Goal: Transaction & Acquisition: Obtain resource

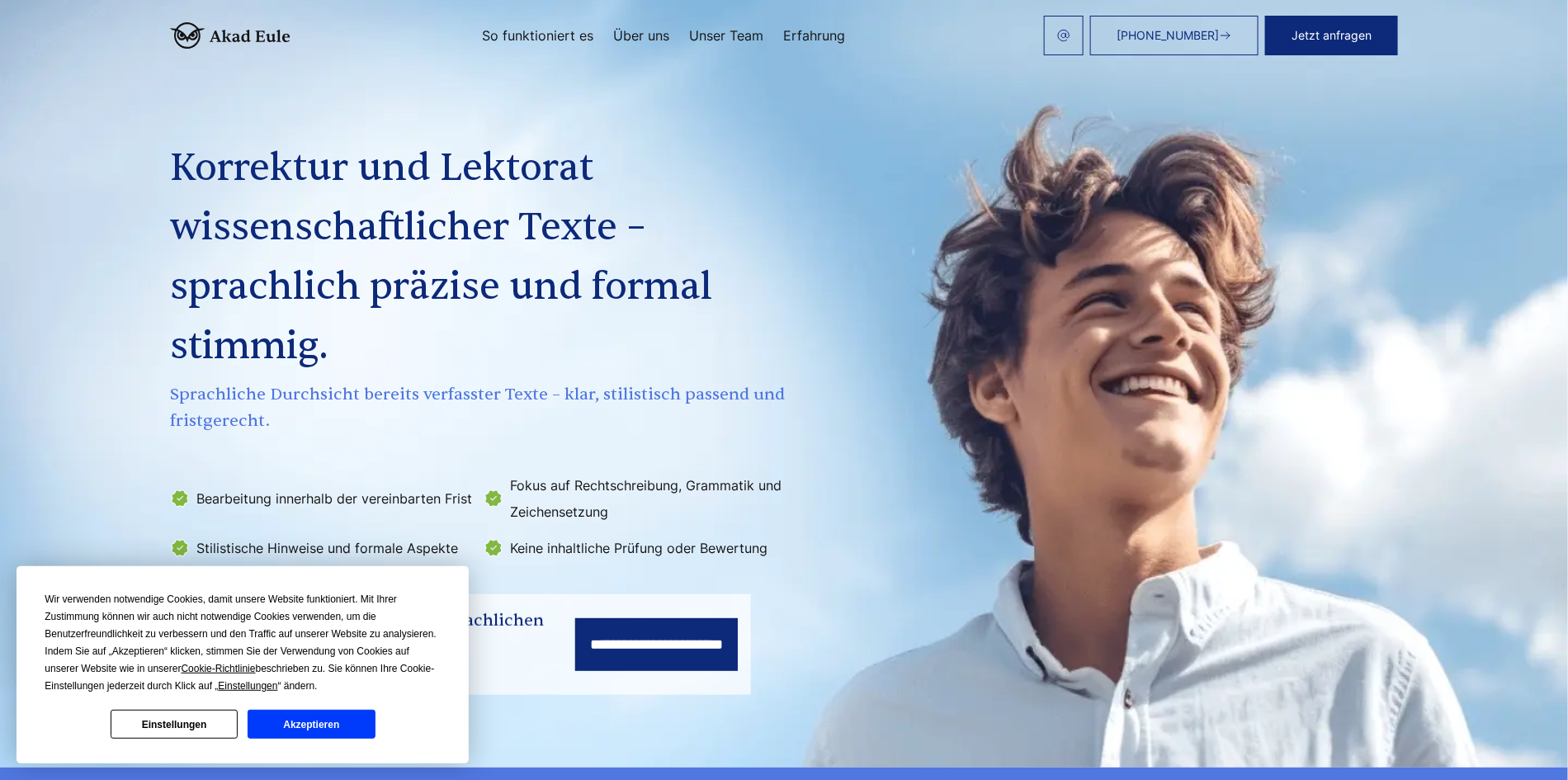
click at [296, 730] on button "Akzeptieren" at bounding box center [310, 725] width 127 height 29
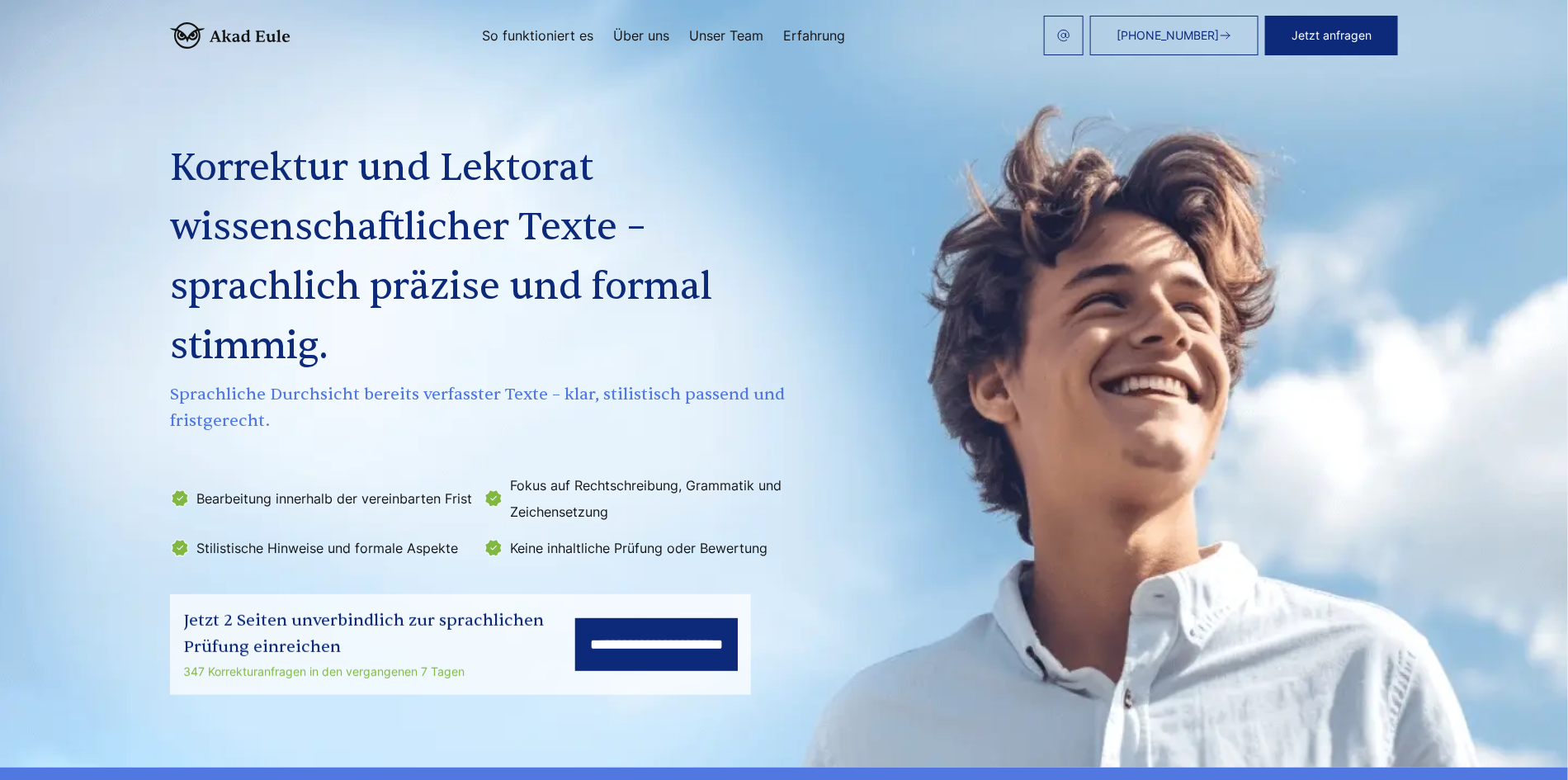
click at [663, 641] on input "**********" at bounding box center [657, 644] width 163 height 52
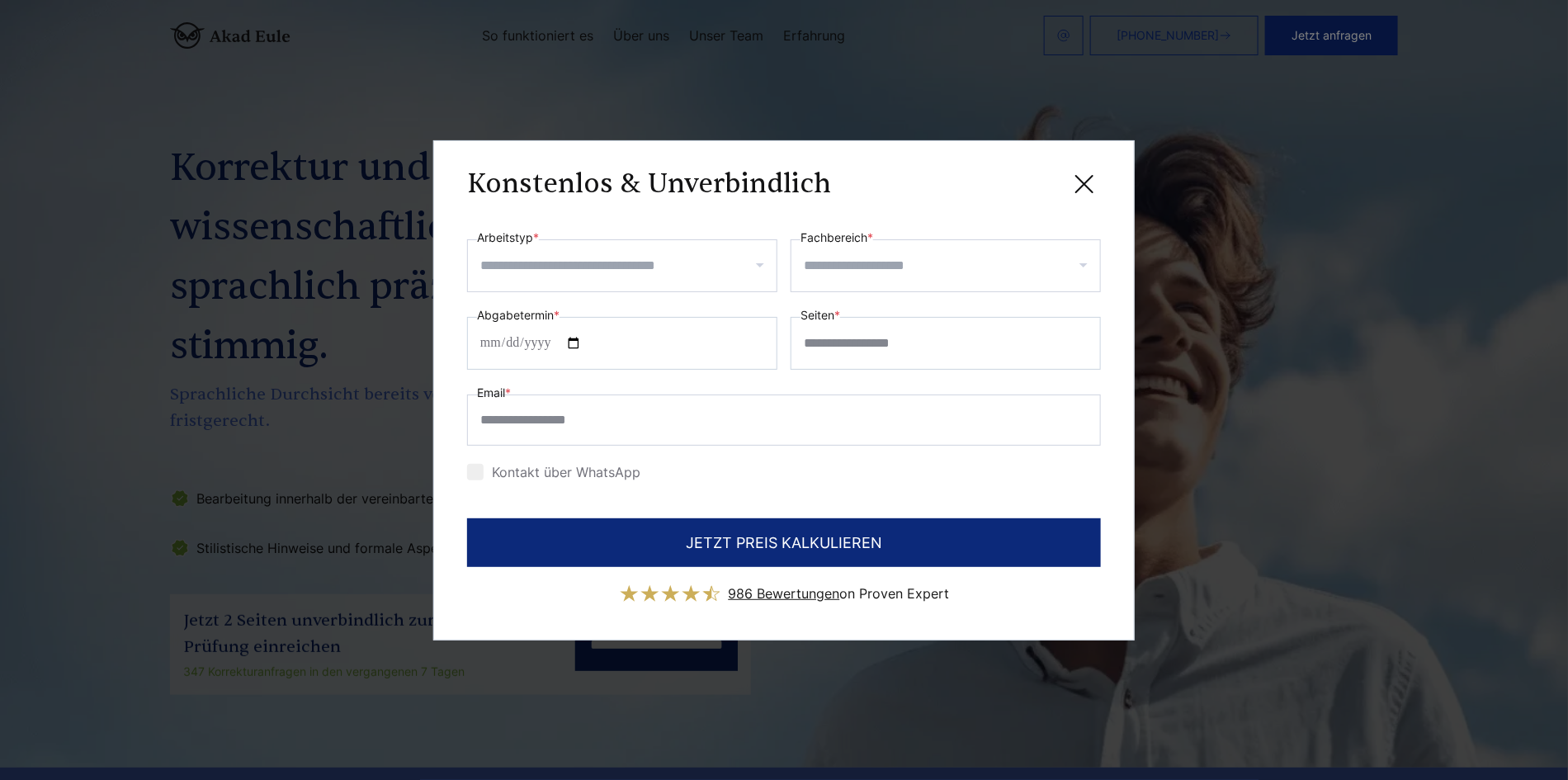
click at [763, 264] on div at bounding box center [622, 266] width 310 height 52
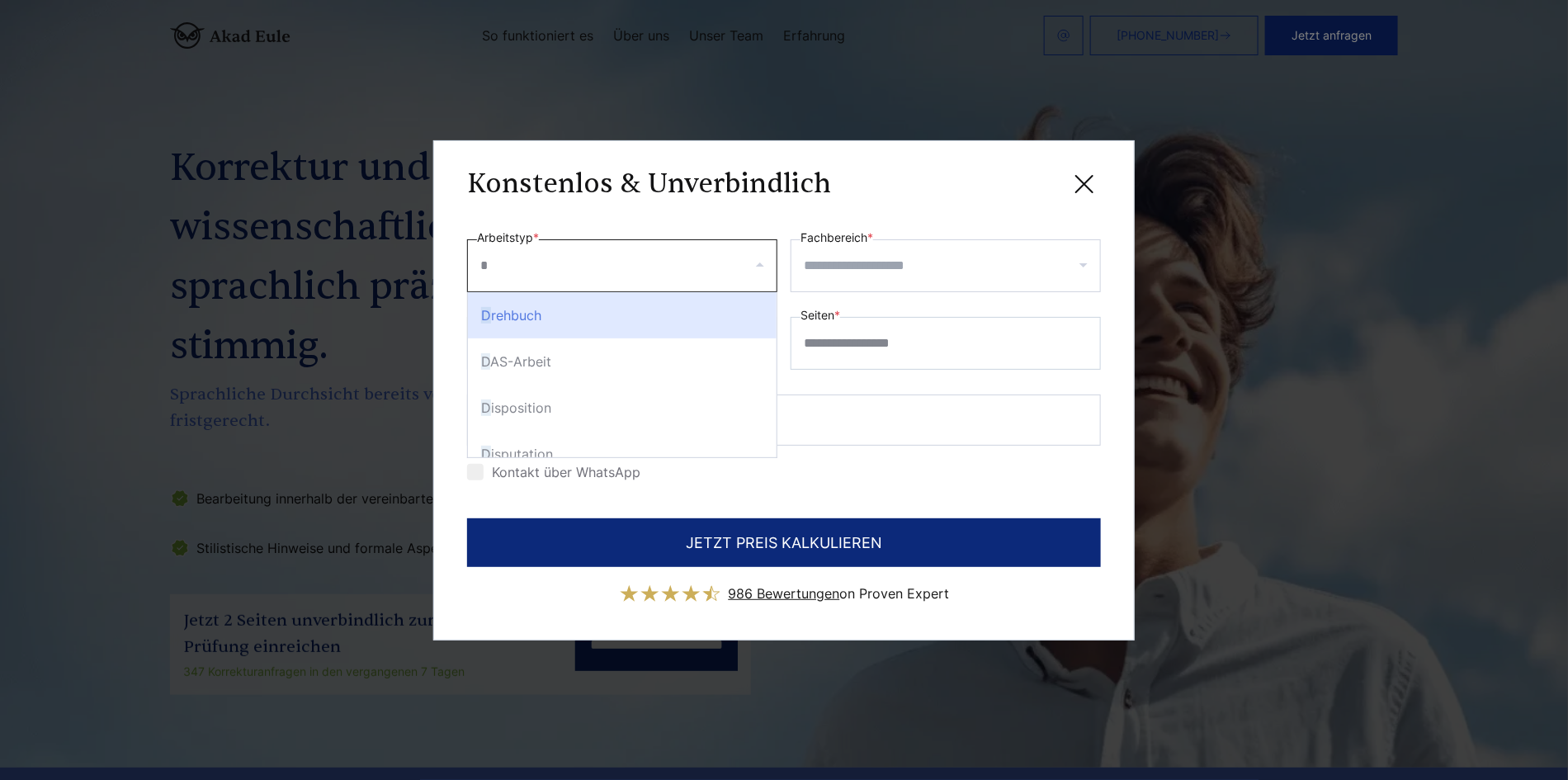
type input "**"
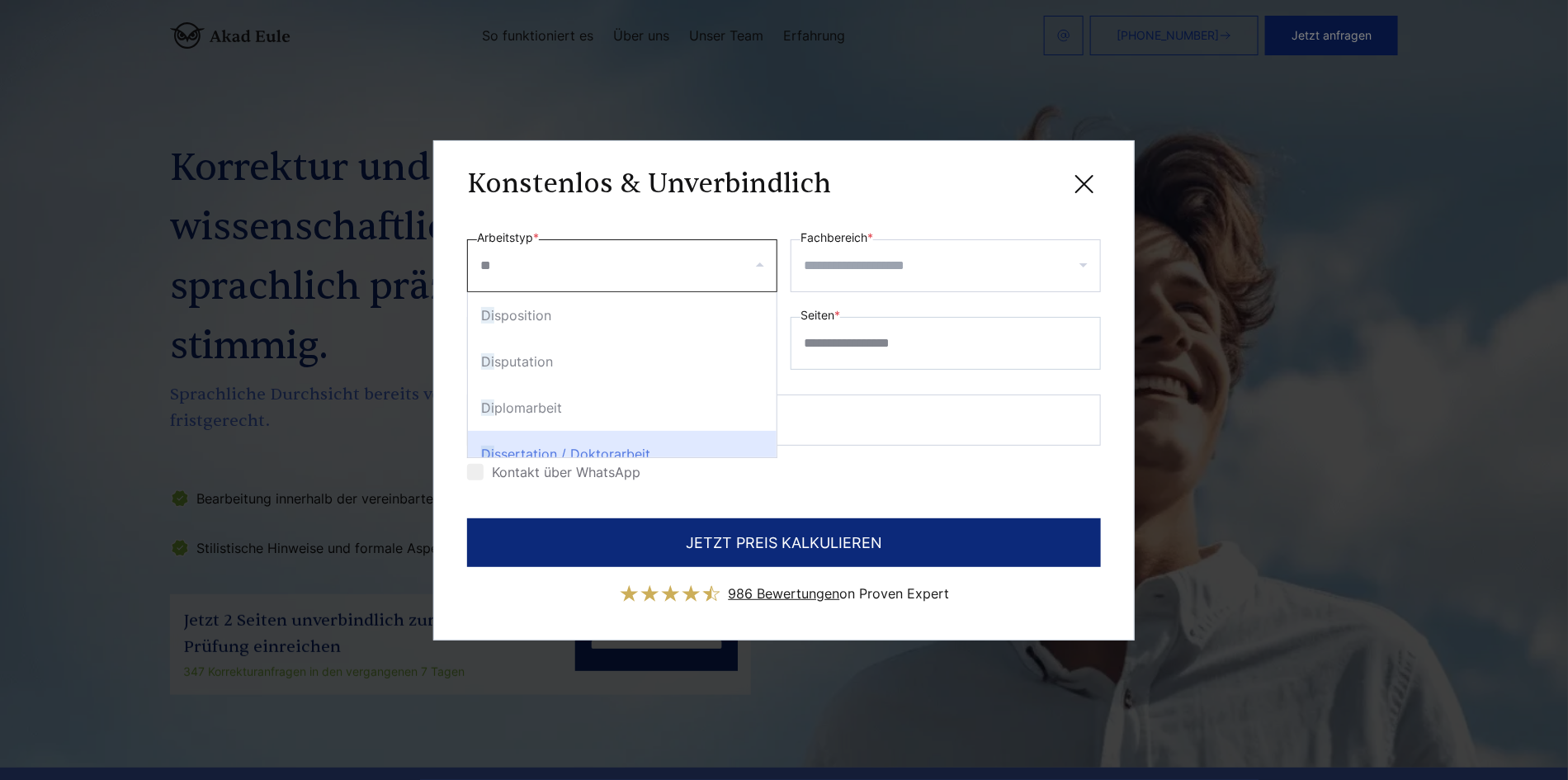
click at [670, 454] on div "Di ssertation / Doktorarbeit" at bounding box center [622, 454] width 309 height 47
select select "**"
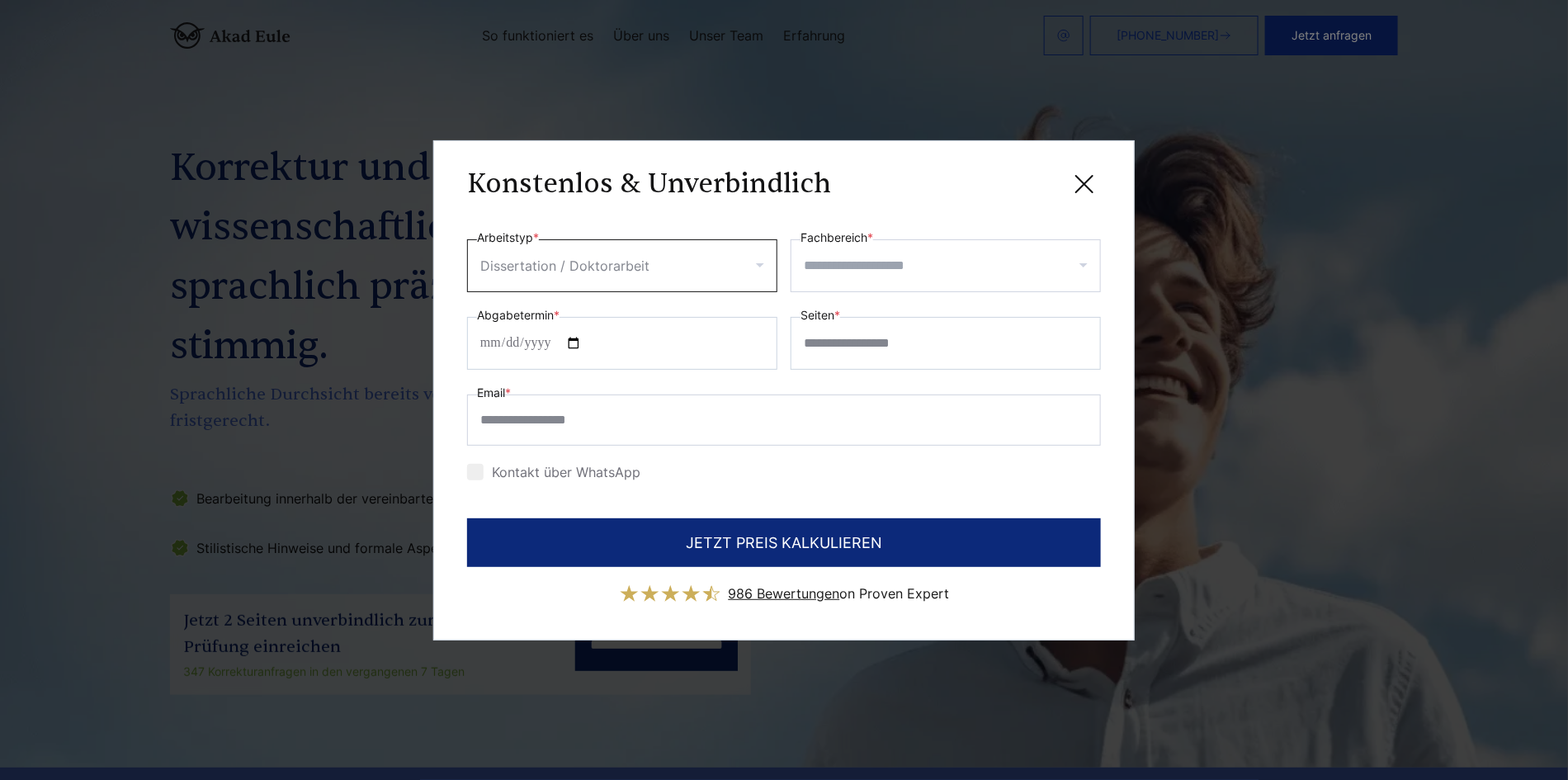
click at [931, 259] on input "Fachbereich *" at bounding box center [952, 265] width 296 height 26
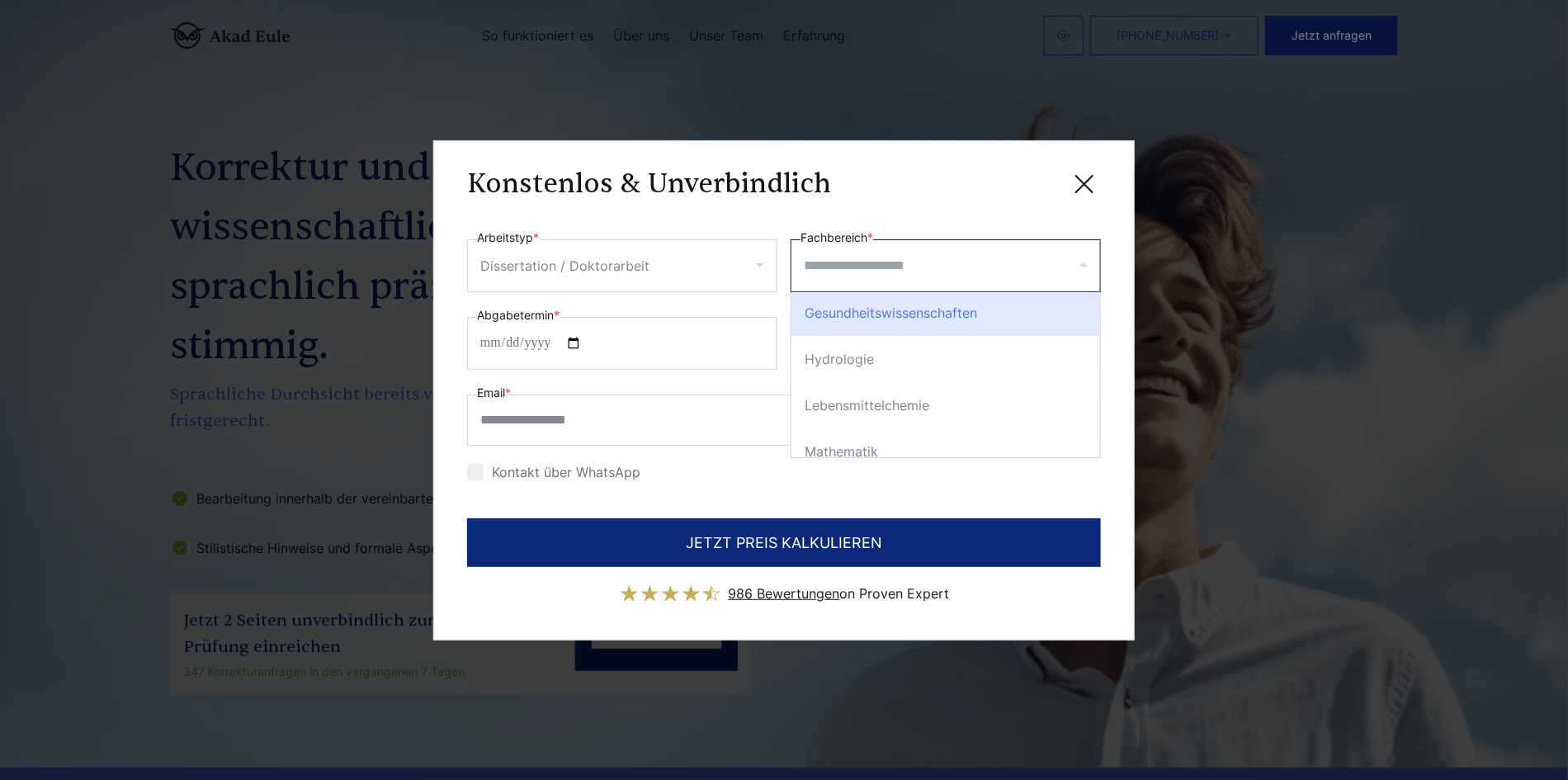
click at [898, 317] on div "Gesundheitswissenschaften" at bounding box center [946, 313] width 309 height 47
select select "**"
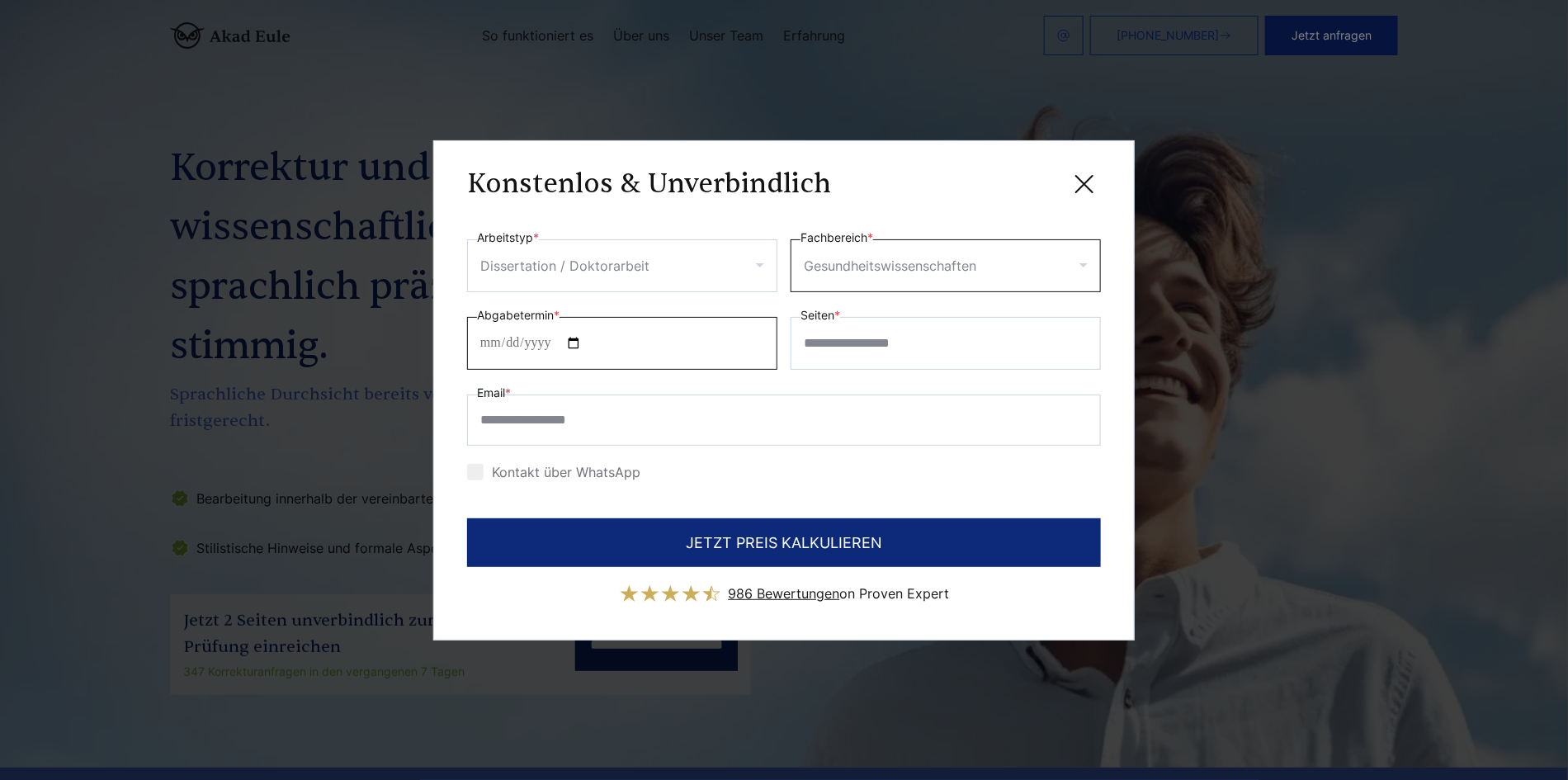
click at [476, 333] on input "Abgabetermin *" at bounding box center [622, 343] width 310 height 52
type input "**********"
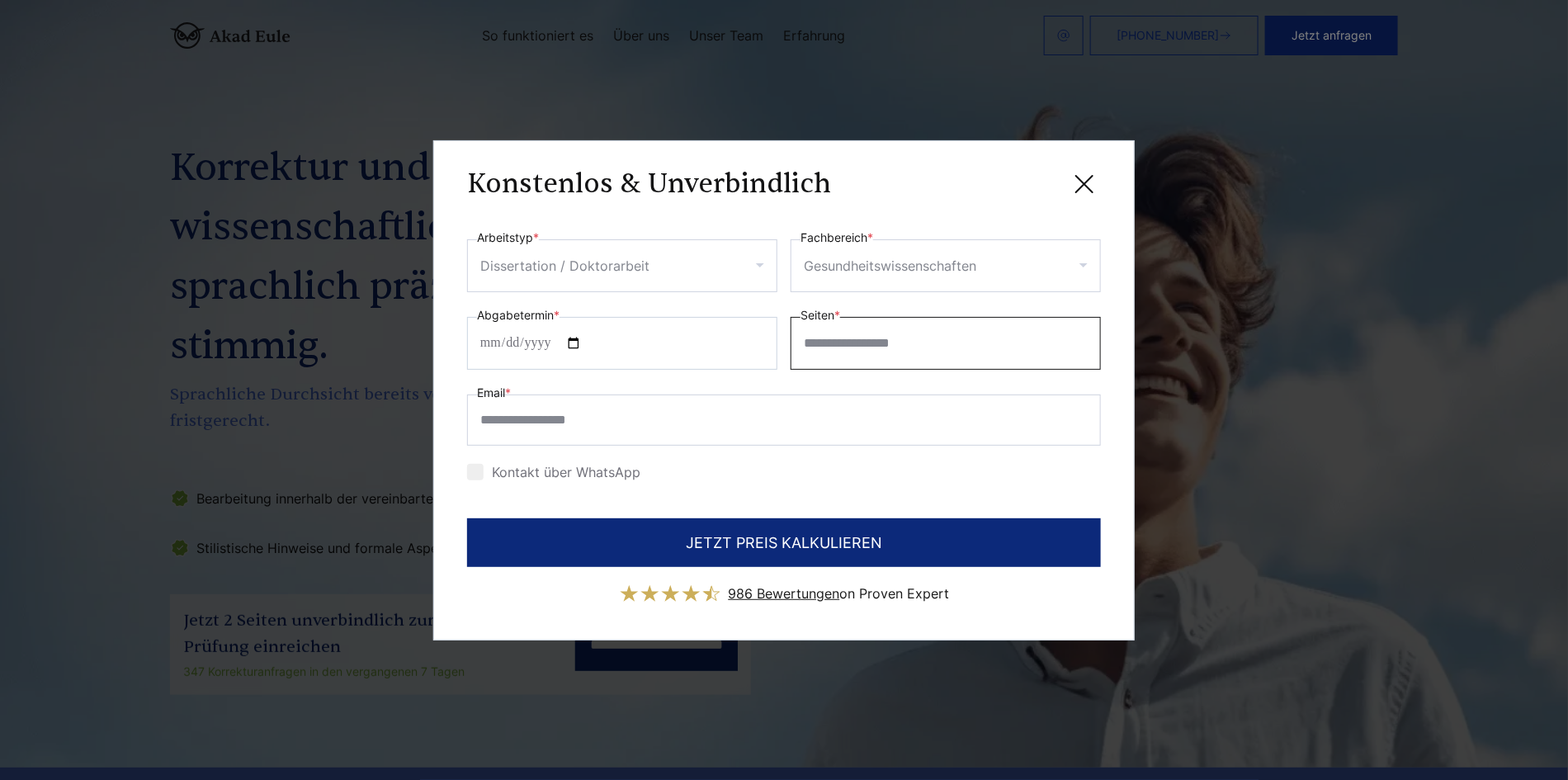
click at [819, 341] on input "Seiten *" at bounding box center [946, 343] width 310 height 52
drag, startPoint x: 819, startPoint y: 341, endPoint x: 801, endPoint y: 350, distance: 20.1
click at [801, 350] on input "Seiten *" at bounding box center [946, 343] width 310 height 52
click at [809, 336] on input "Seiten *" at bounding box center [946, 343] width 310 height 52
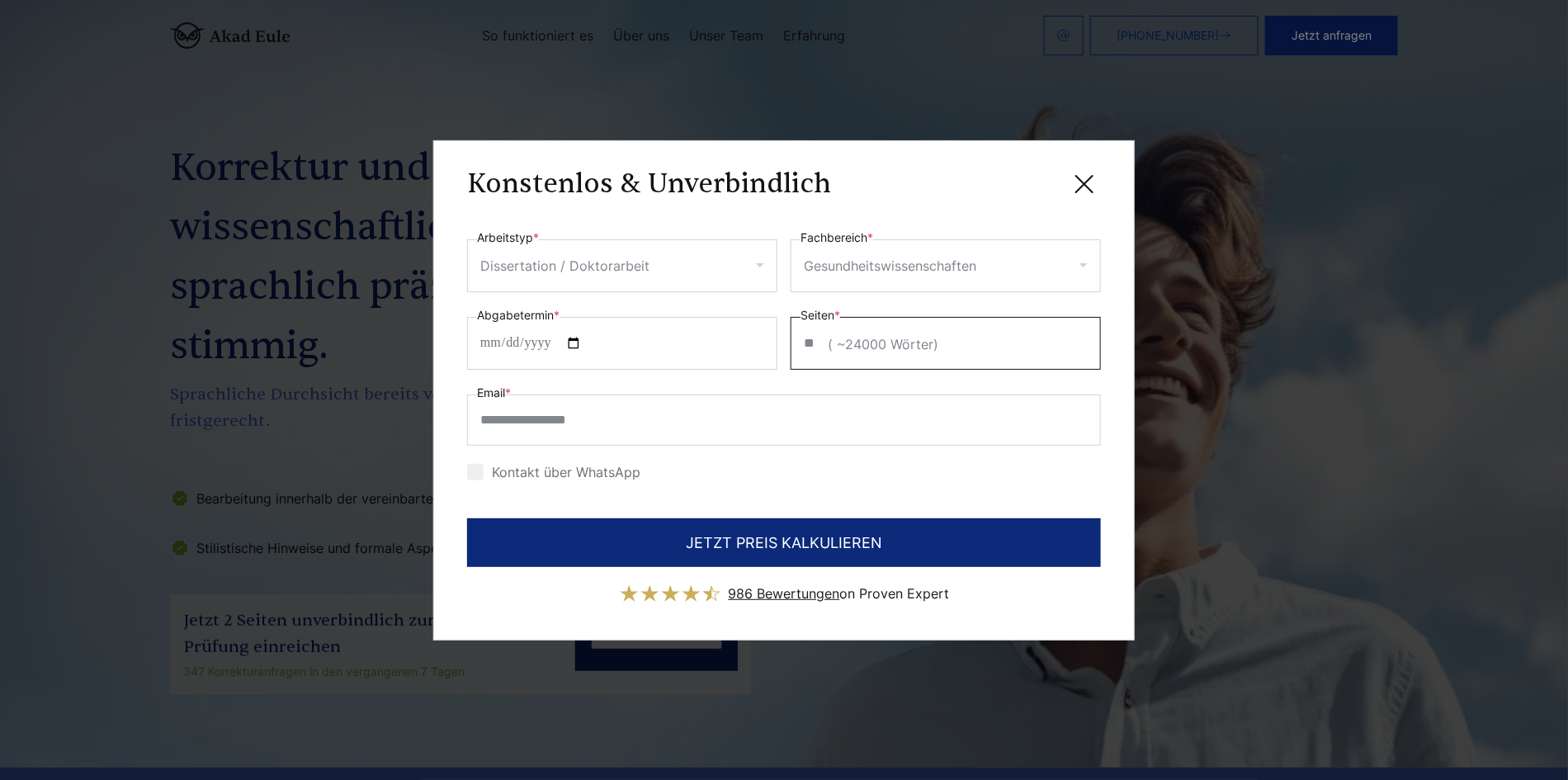
click at [811, 340] on input "**" at bounding box center [946, 343] width 310 height 52
type input "**"
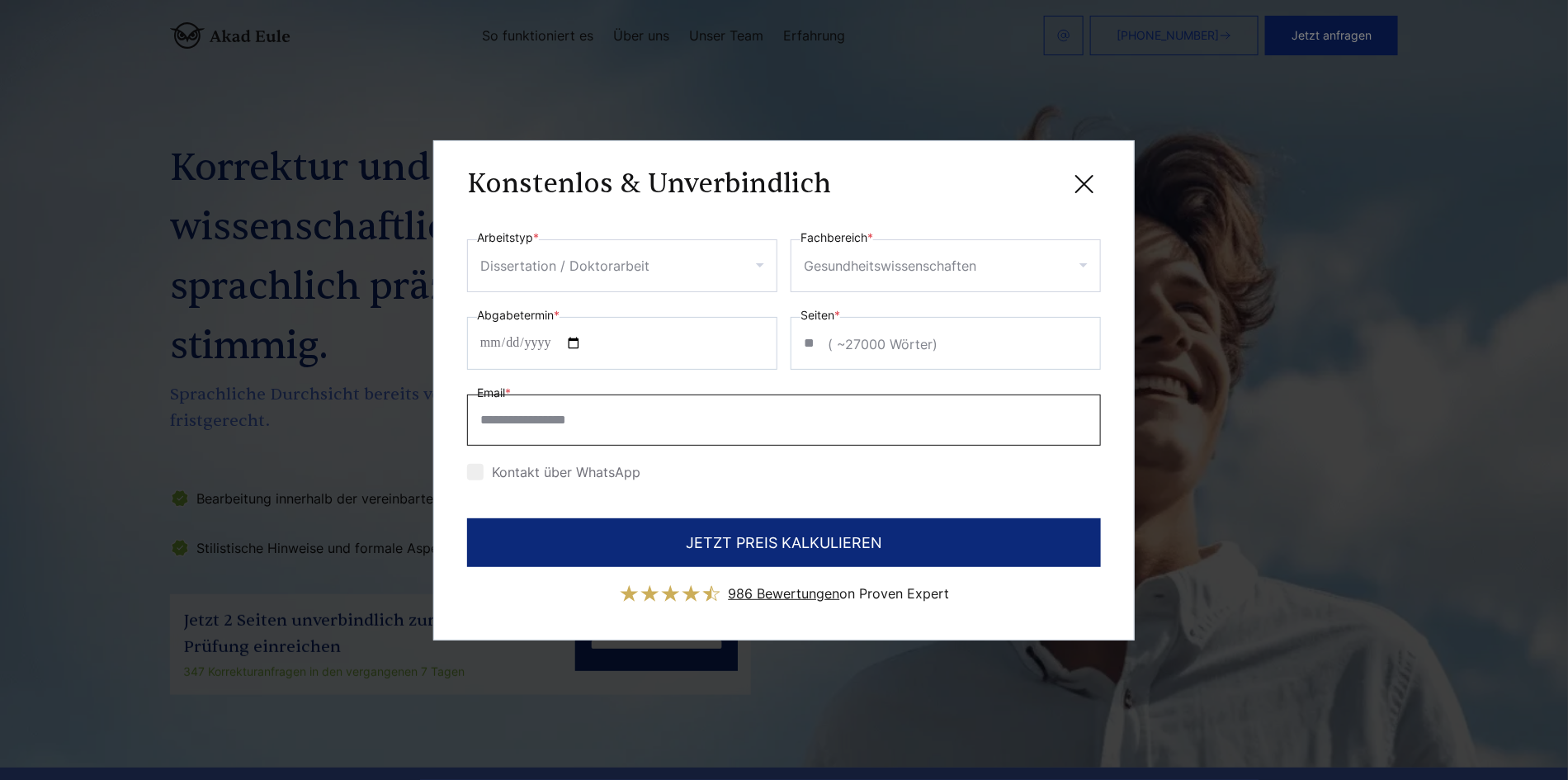
click at [486, 418] on input "Email *" at bounding box center [783, 420] width 634 height 51
type input "**********"
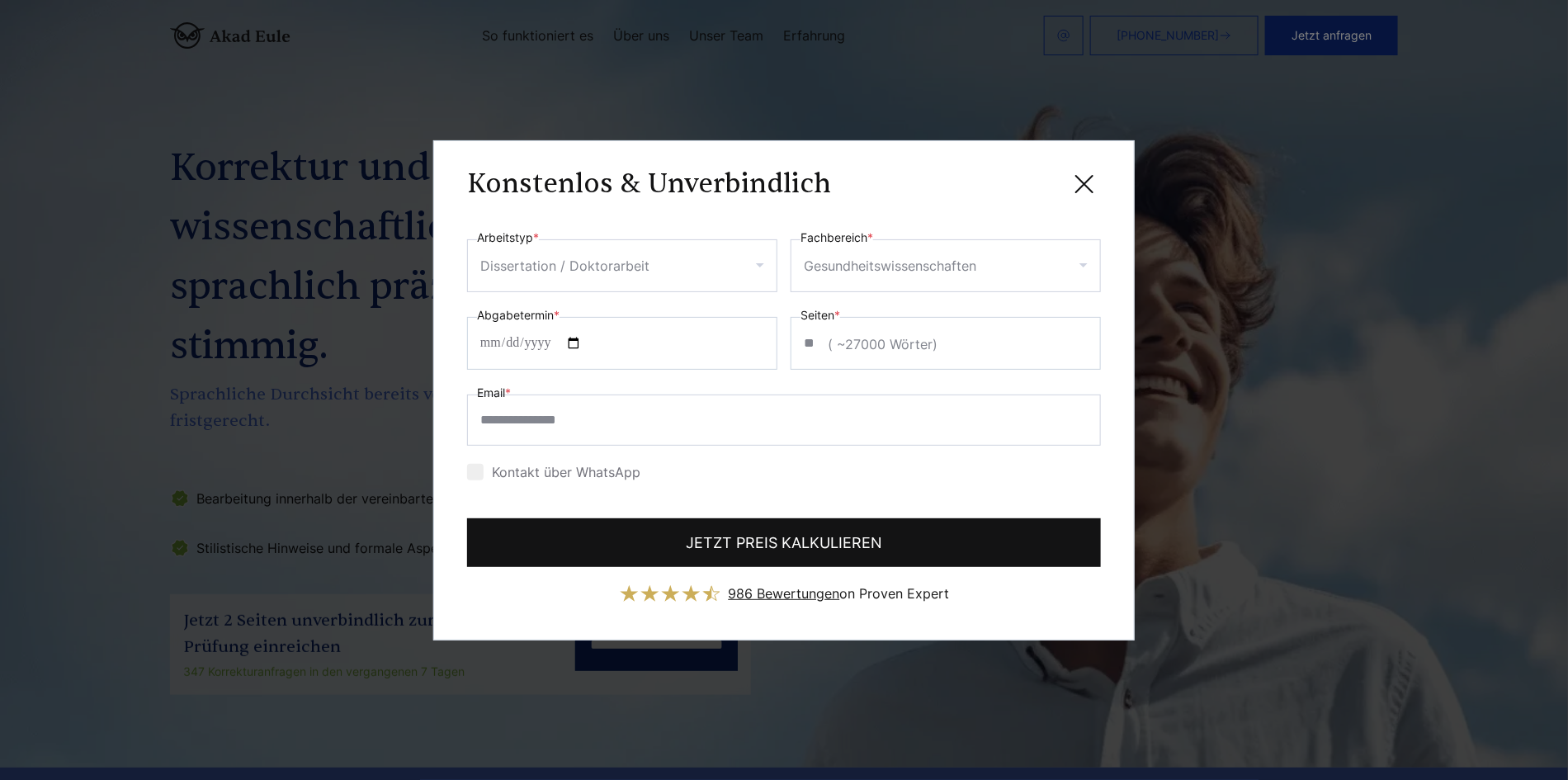
click at [809, 536] on button "JETZT PREIS KALKULIEREN" at bounding box center [783, 542] width 634 height 49
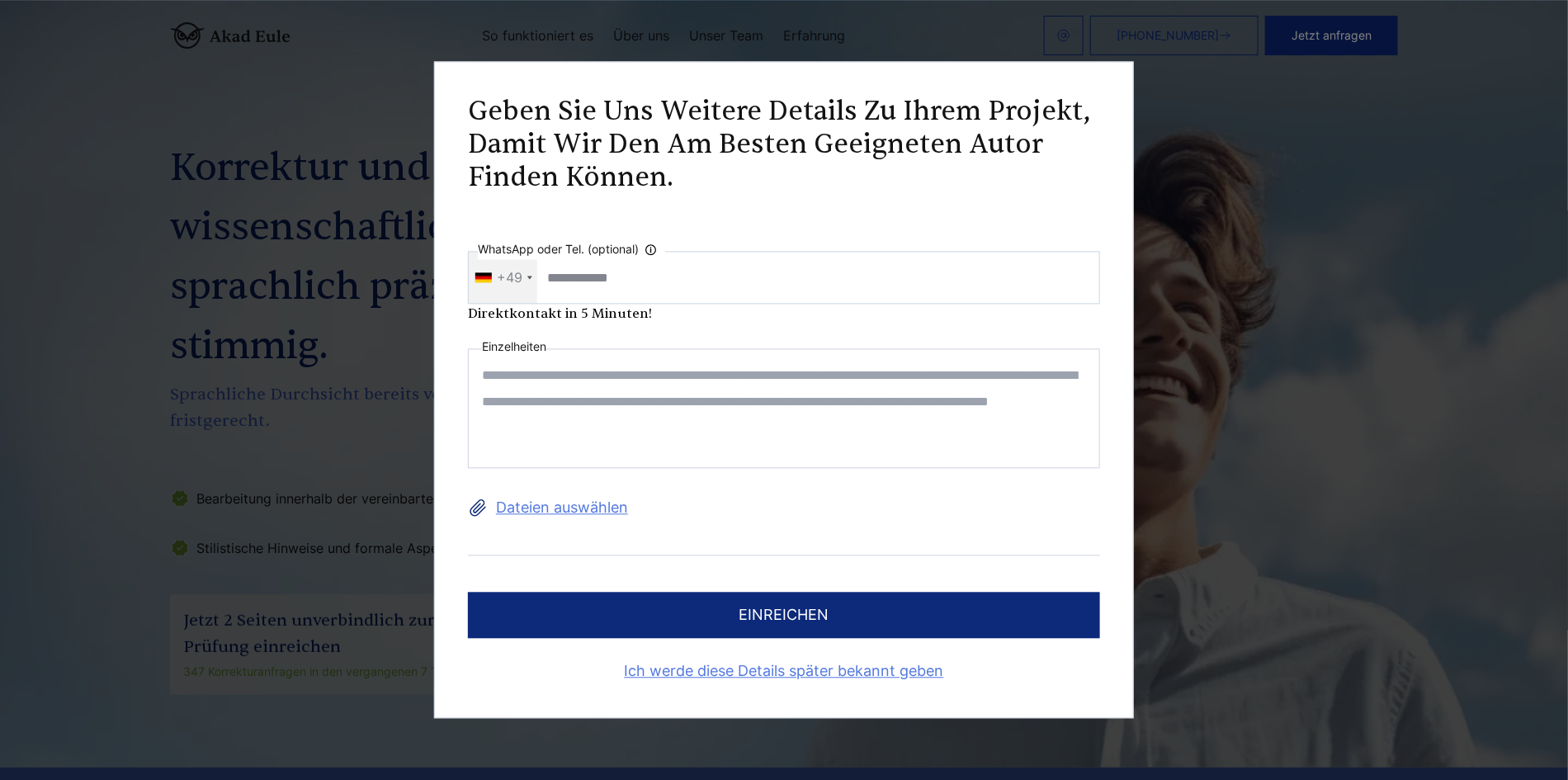
scroll to position [0, 0]
click at [799, 670] on link "Ich werde diese Details später bekannt geben" at bounding box center [784, 671] width 633 height 26
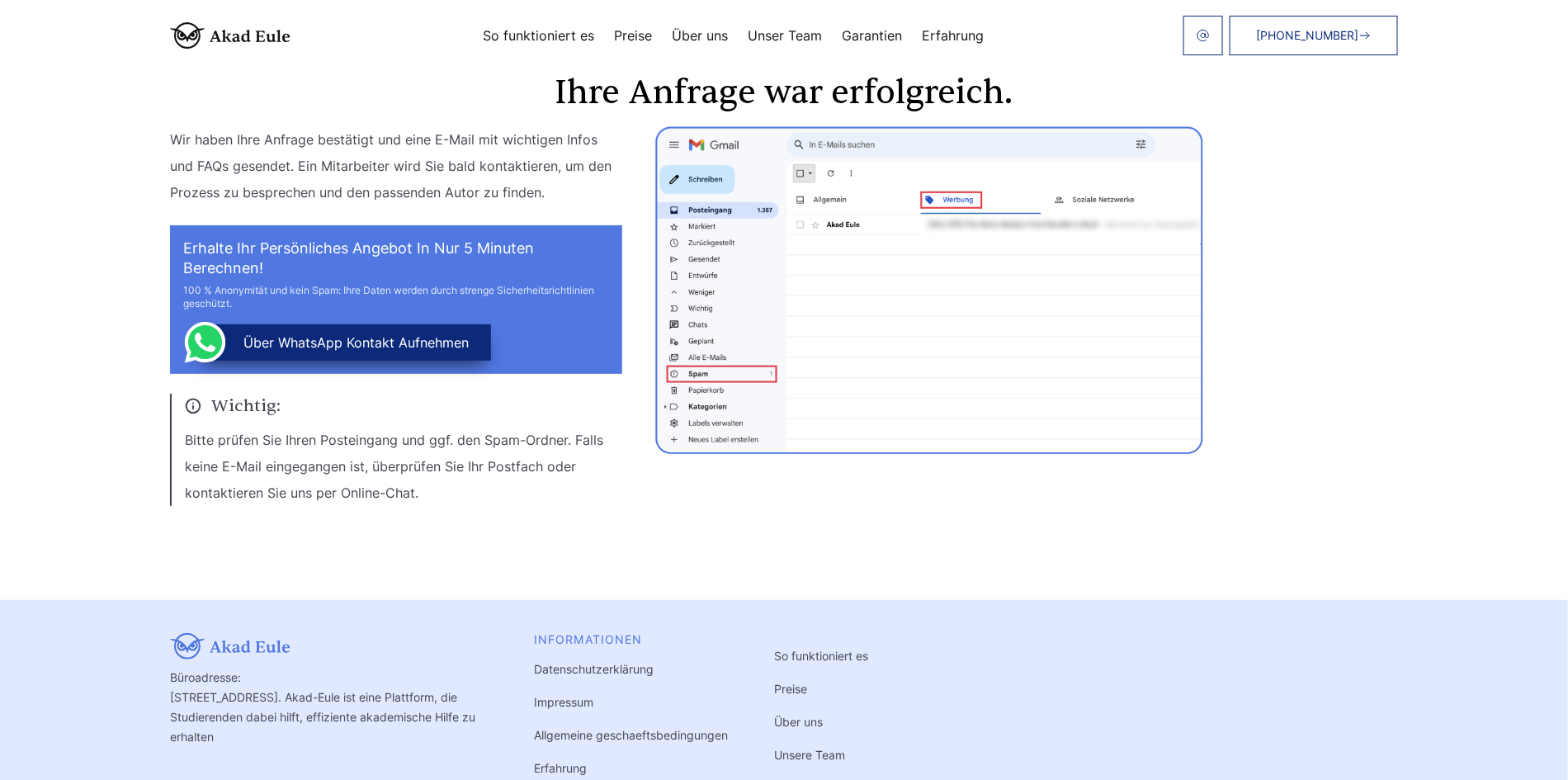
scroll to position [255, 0]
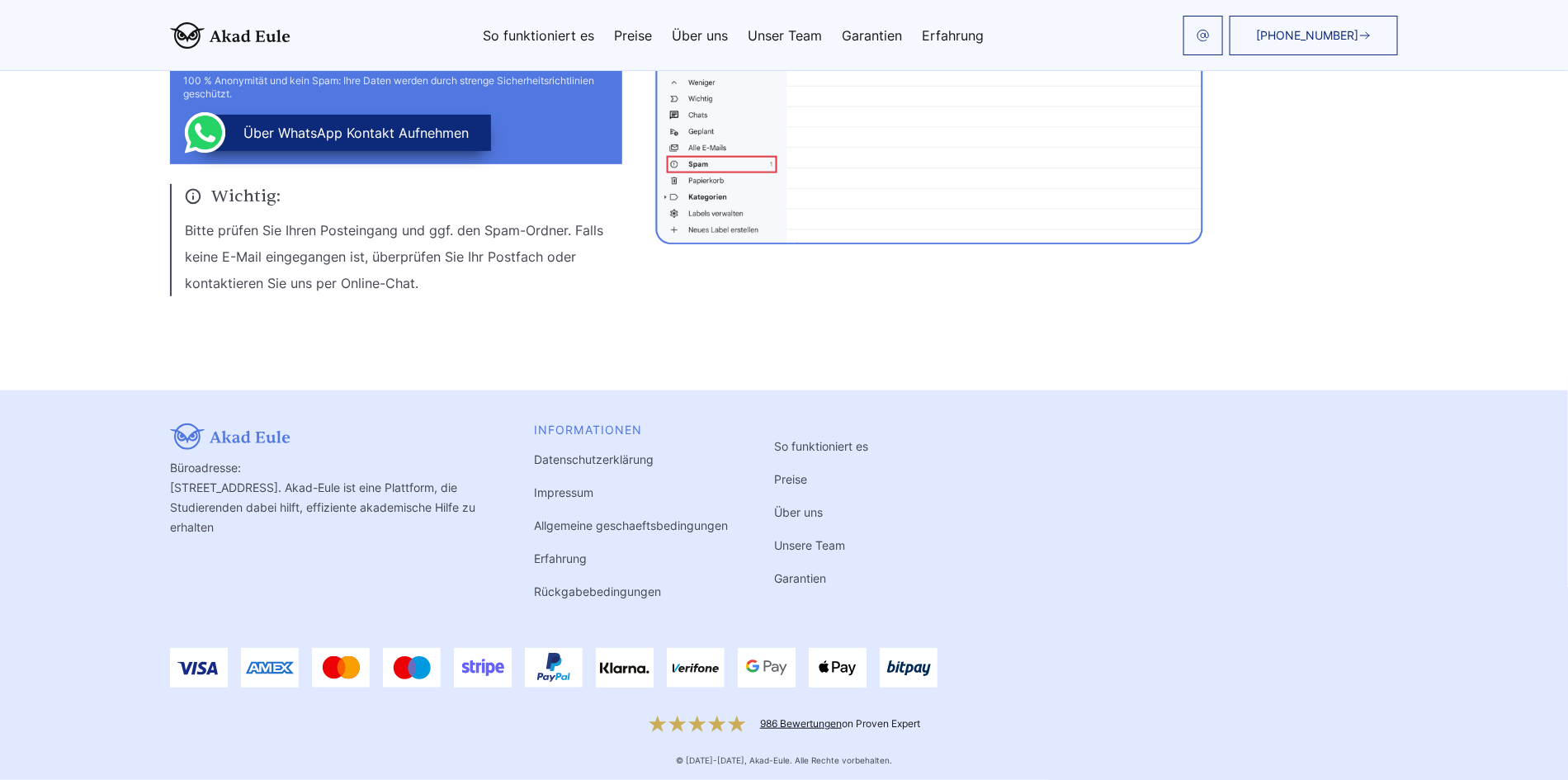
drag, startPoint x: 566, startPoint y: 488, endPoint x: 624, endPoint y: 485, distance: 58.1
click at [565, 488] on link "Impressum" at bounding box center [563, 492] width 59 height 14
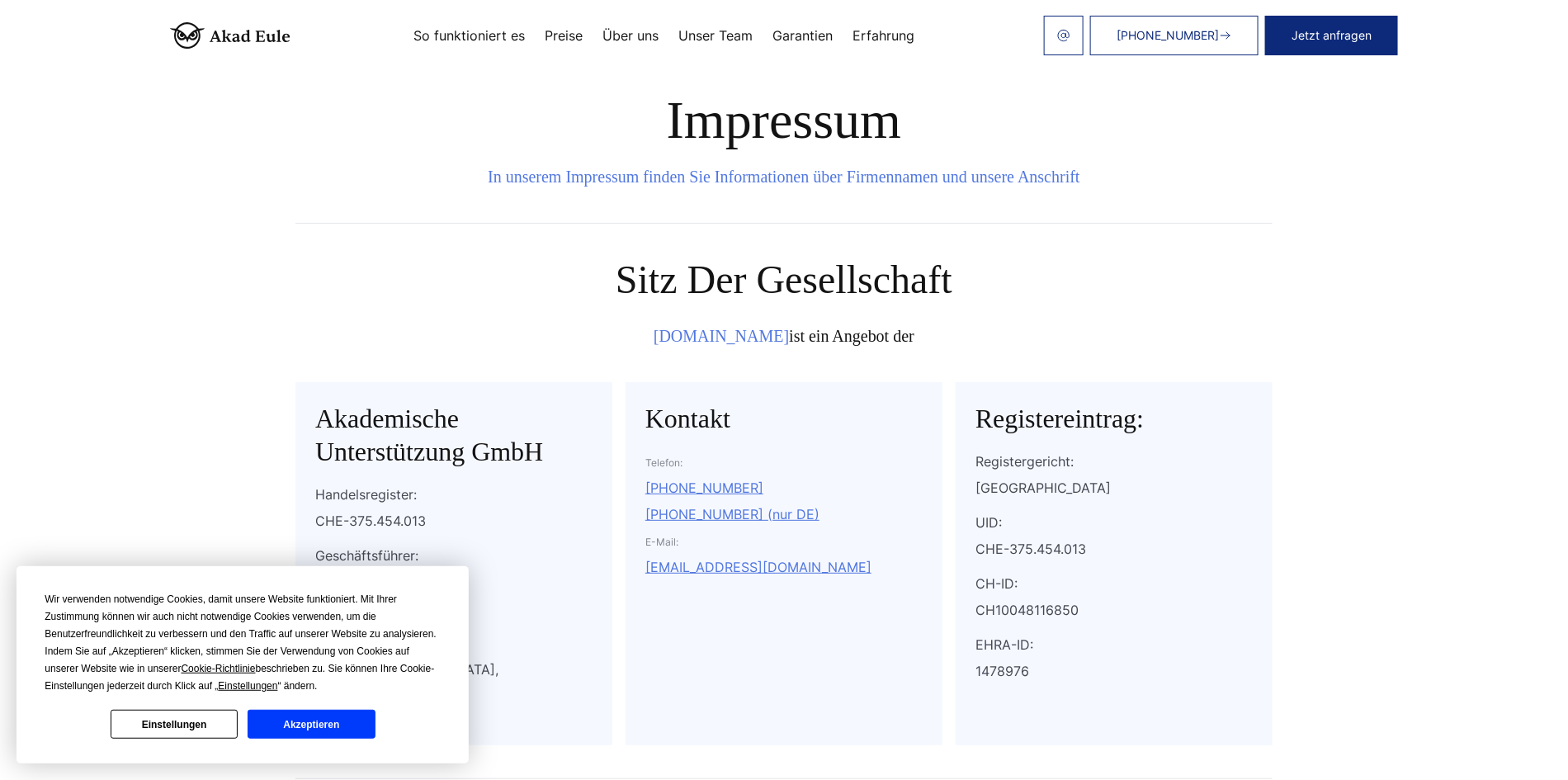
click at [295, 727] on button "Akzeptieren" at bounding box center [310, 725] width 127 height 29
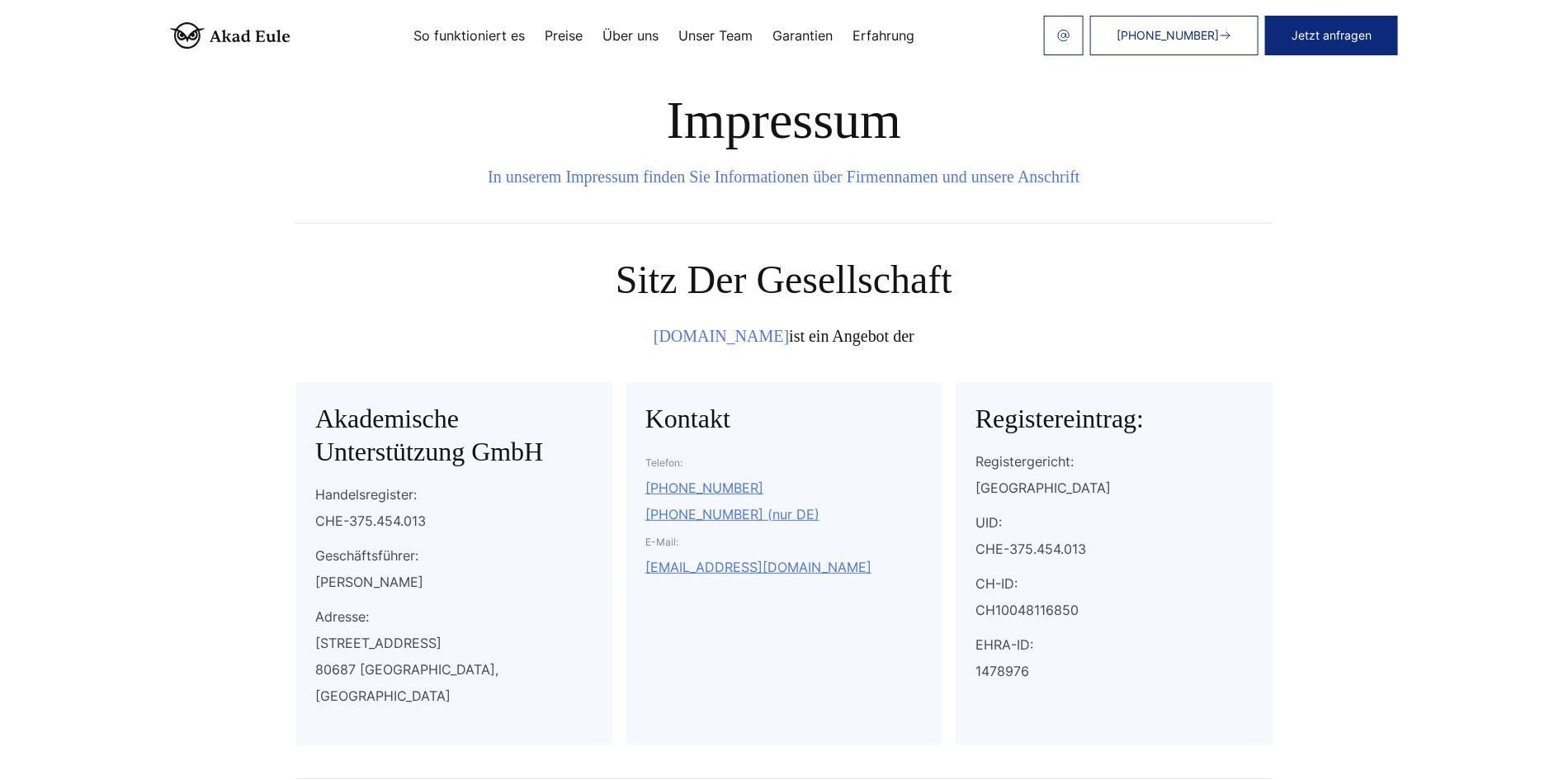
click at [567, 35] on link "Preise" at bounding box center [563, 36] width 38 height 14
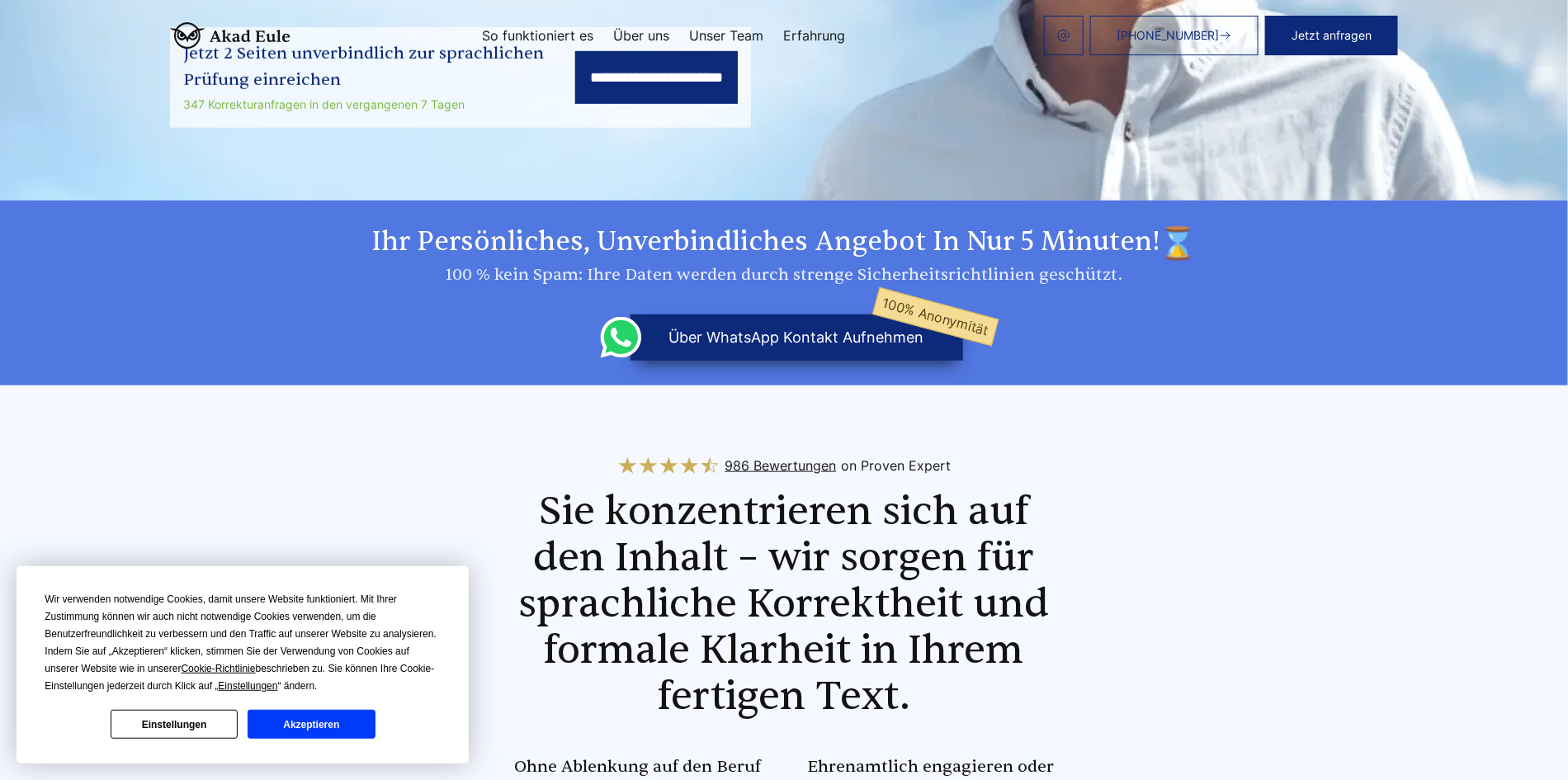
scroll to position [990, 0]
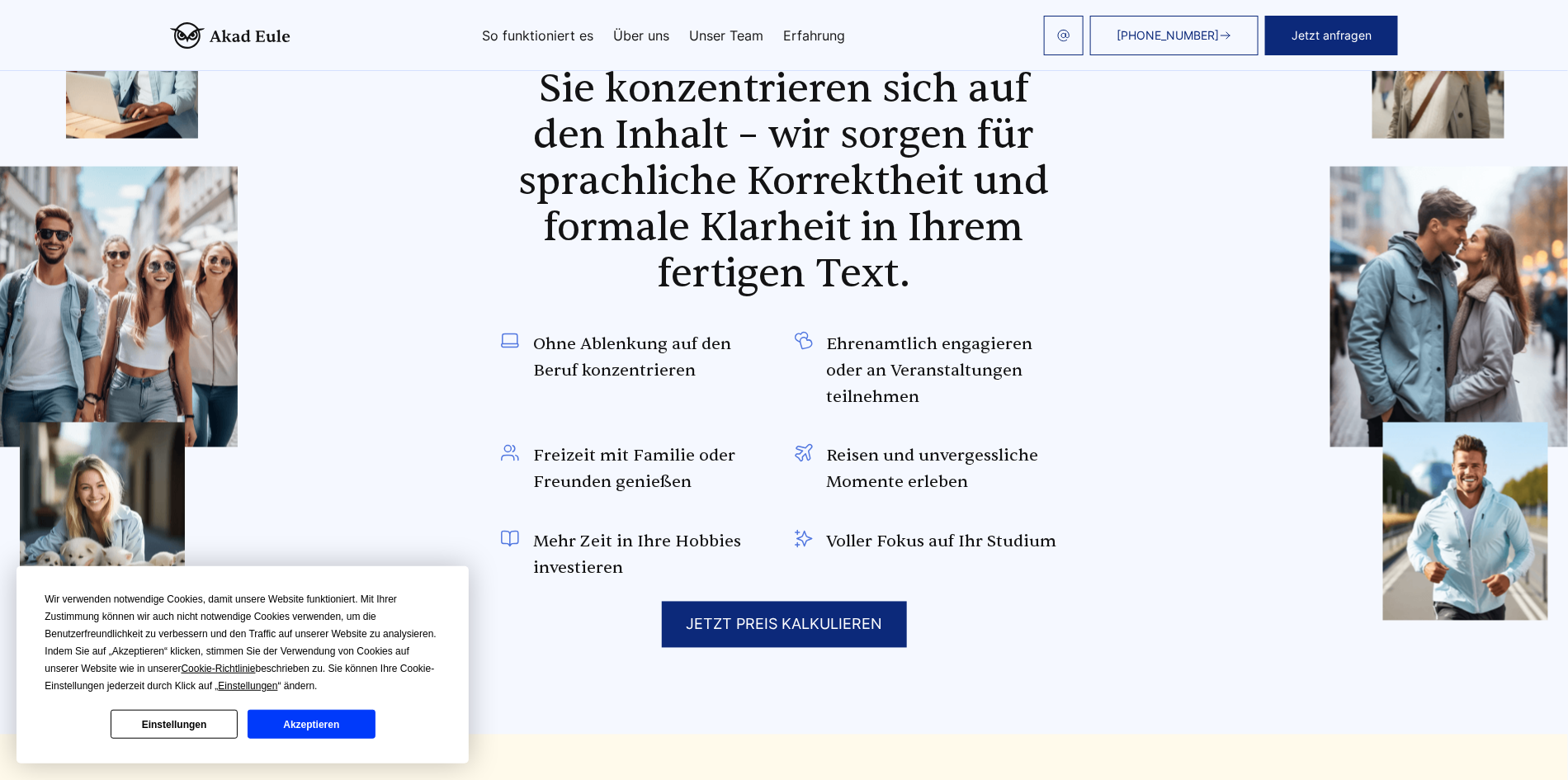
click at [312, 723] on button "Akzeptieren" at bounding box center [310, 725] width 127 height 29
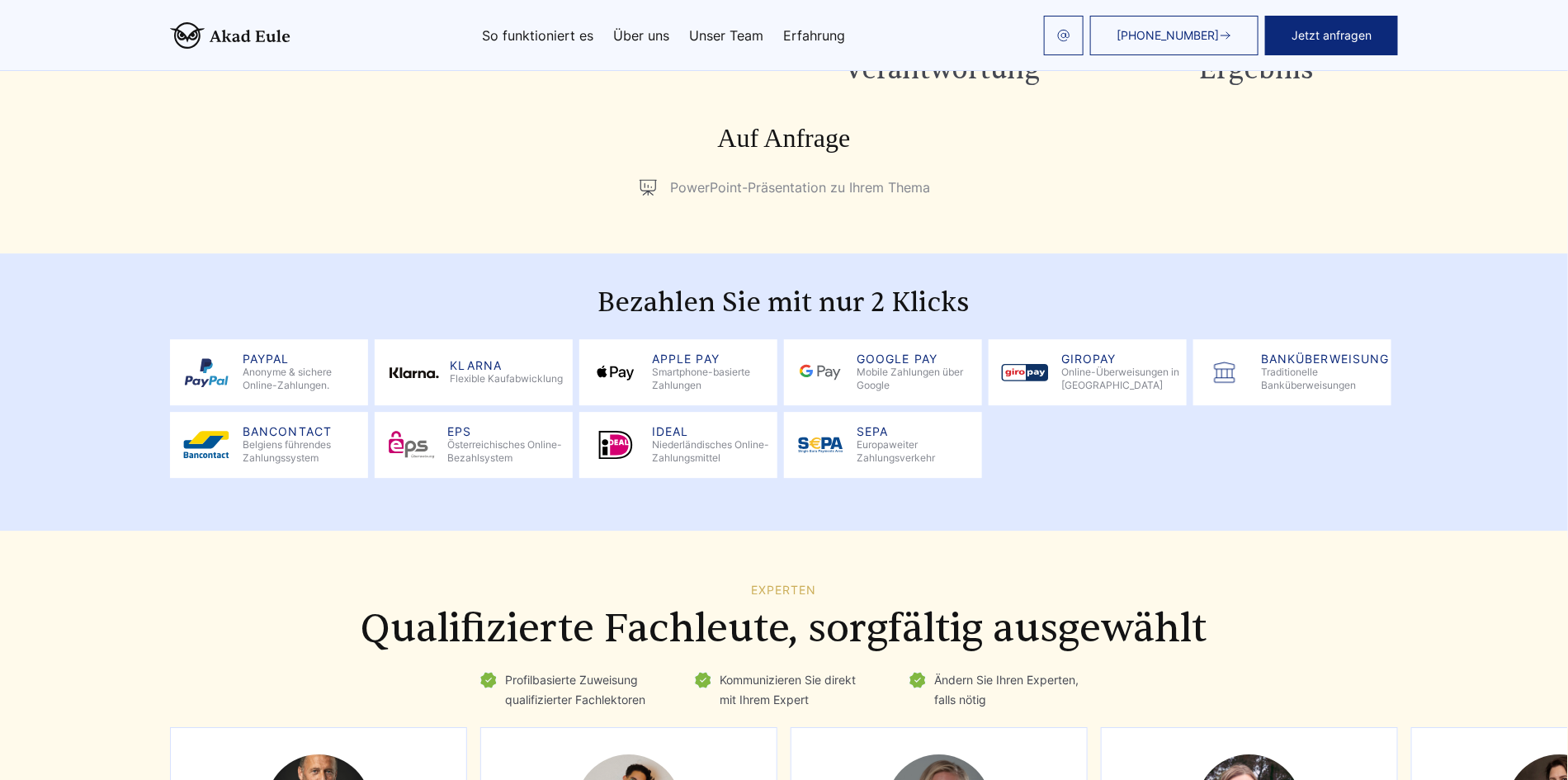
scroll to position [2476, 0]
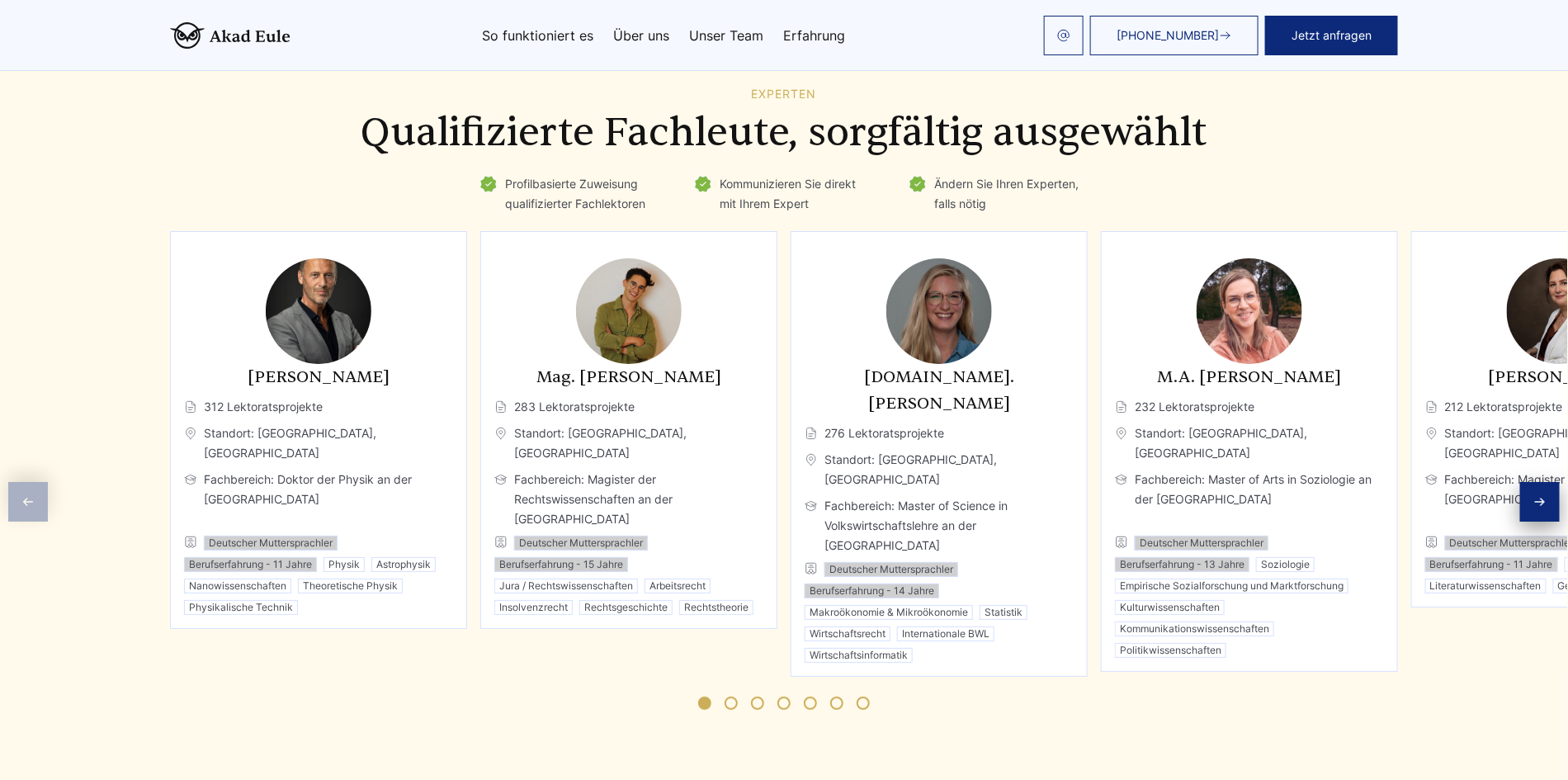
click at [1541, 495] on icon "Next slide" at bounding box center [1541, 502] width 14 height 14
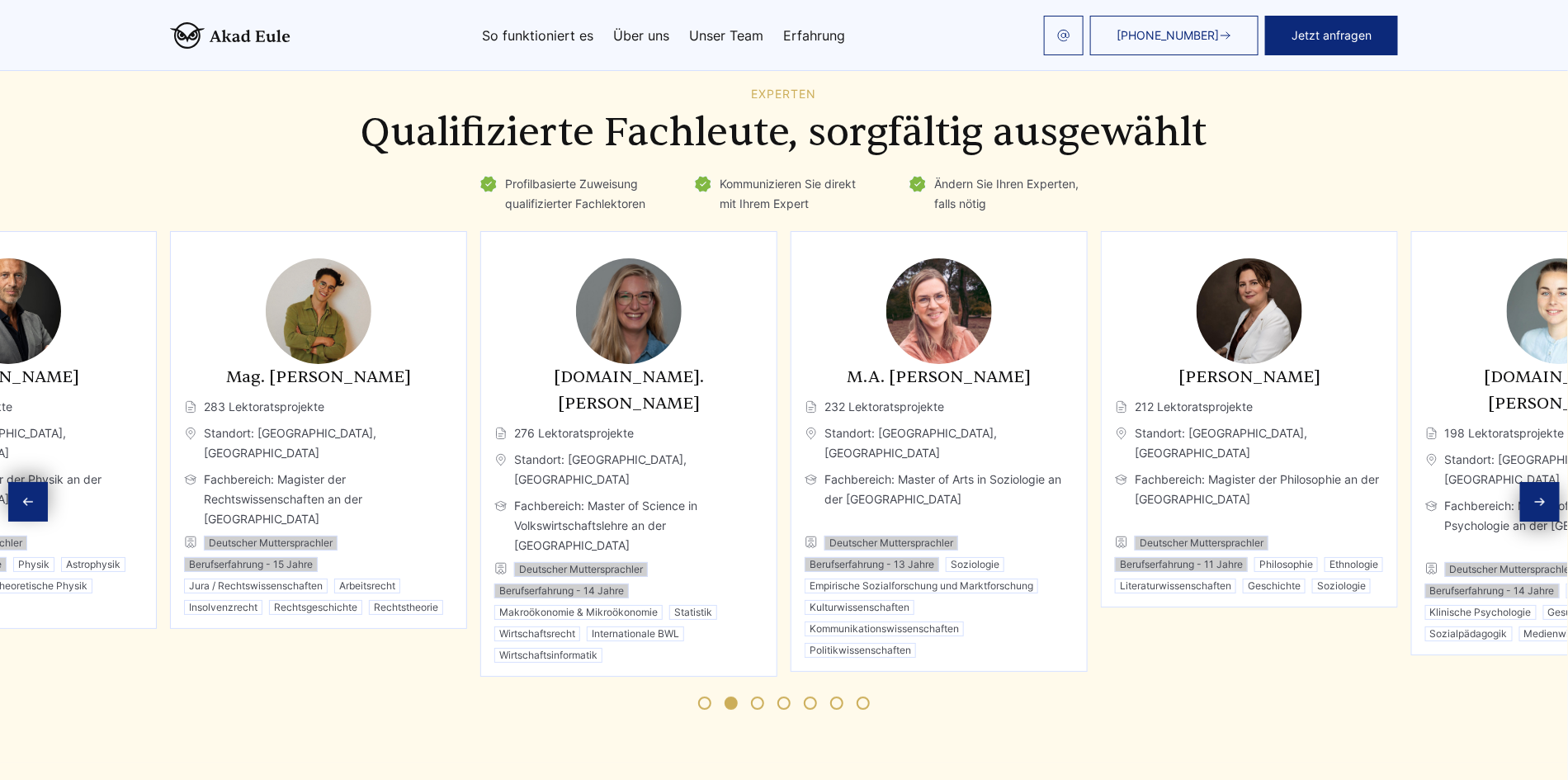
click at [1541, 491] on div "Next slide" at bounding box center [1540, 502] width 40 height 40
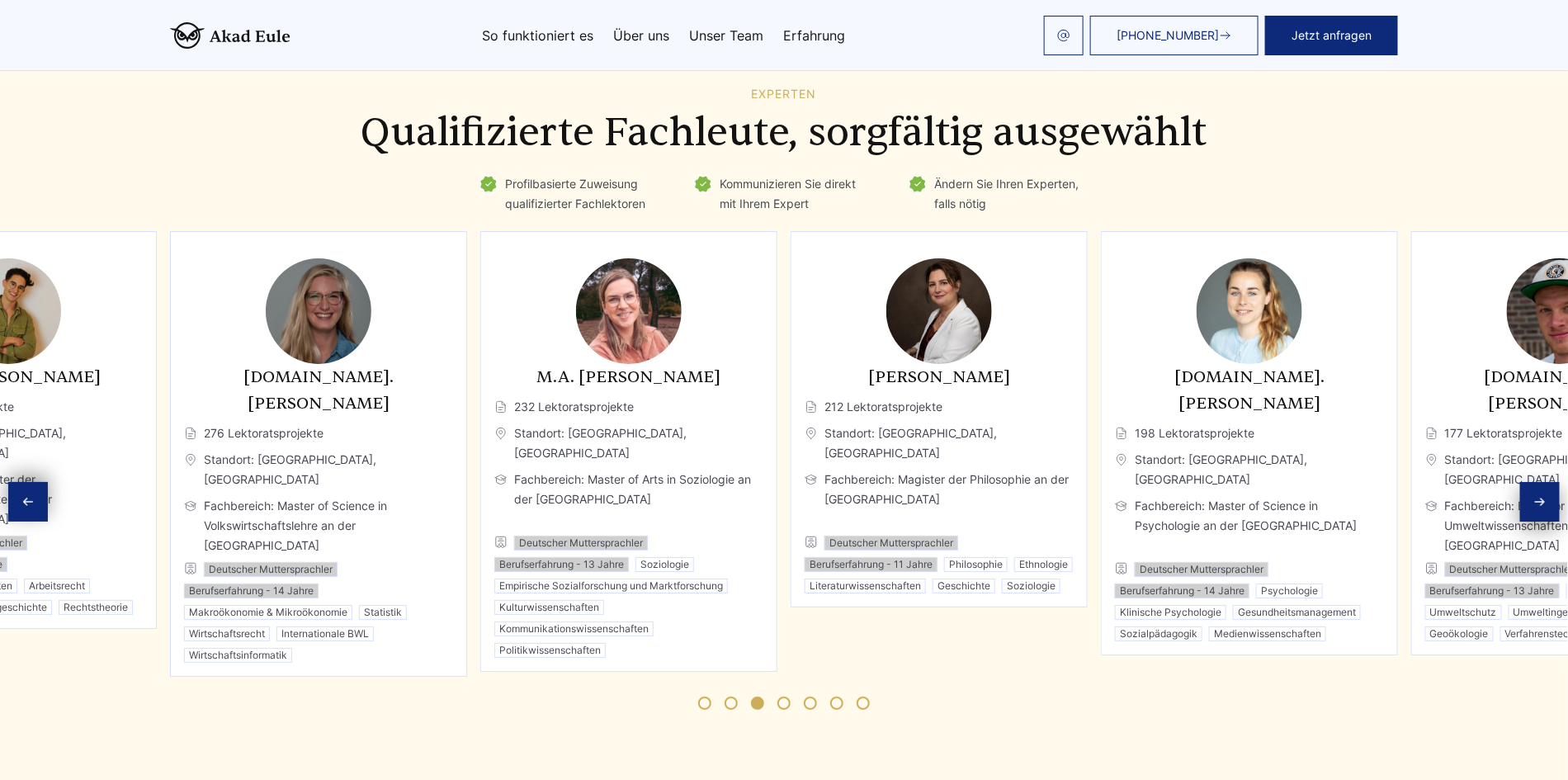
click at [1541, 491] on div "Next slide" at bounding box center [1540, 502] width 40 height 40
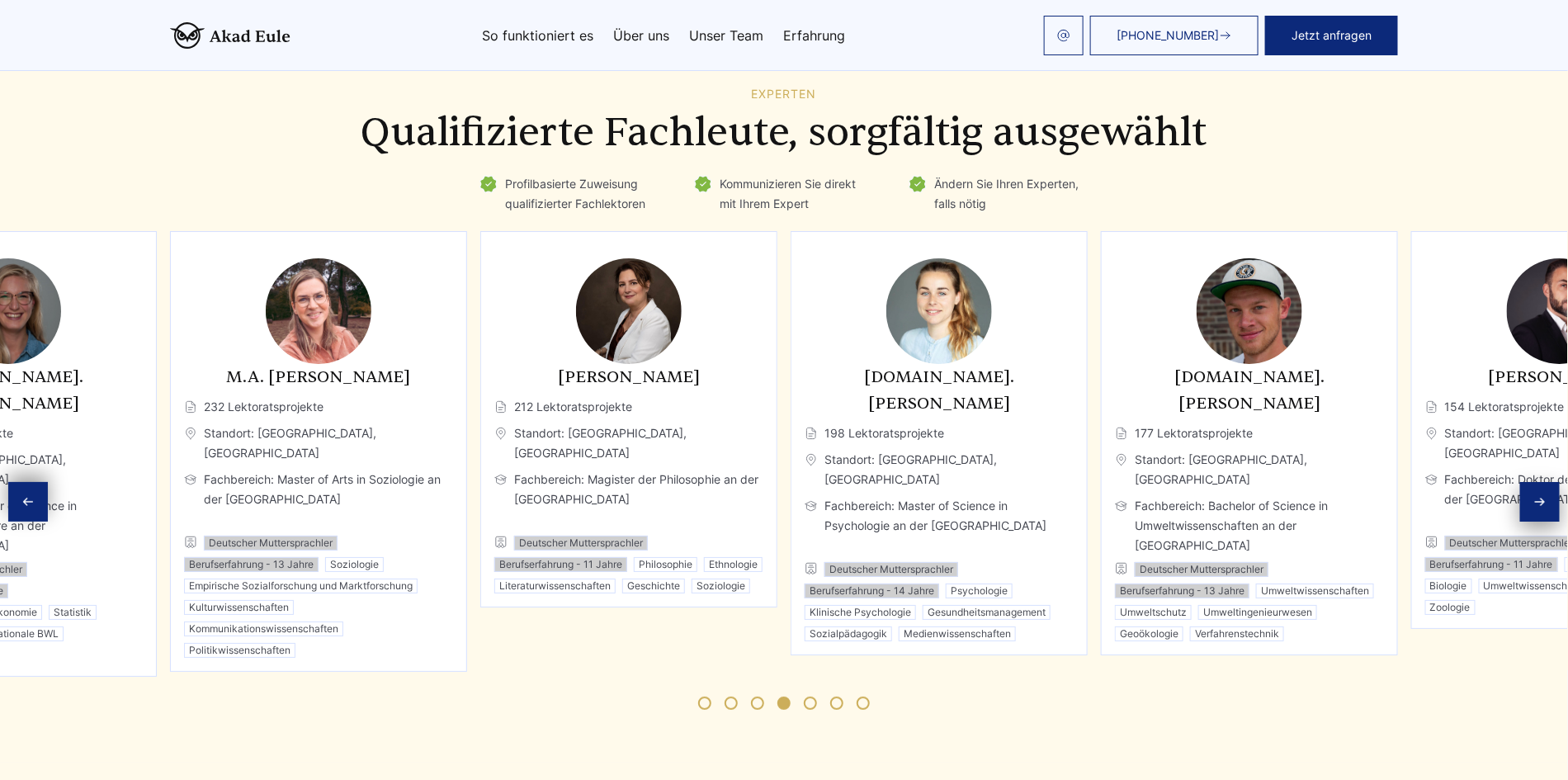
click at [1541, 491] on div "Next slide" at bounding box center [1540, 502] width 40 height 40
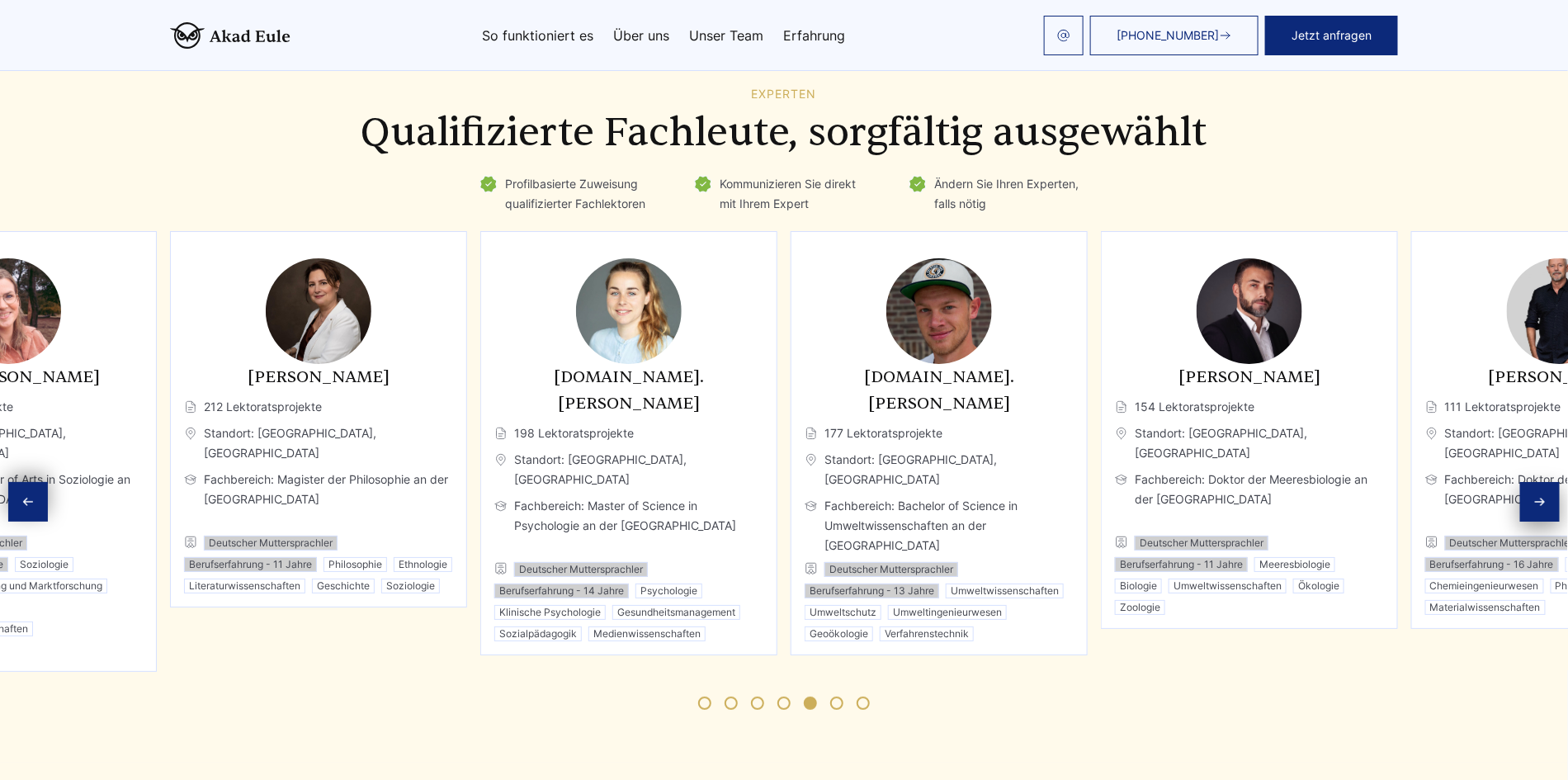
click at [1541, 491] on div "Next slide" at bounding box center [1540, 502] width 40 height 40
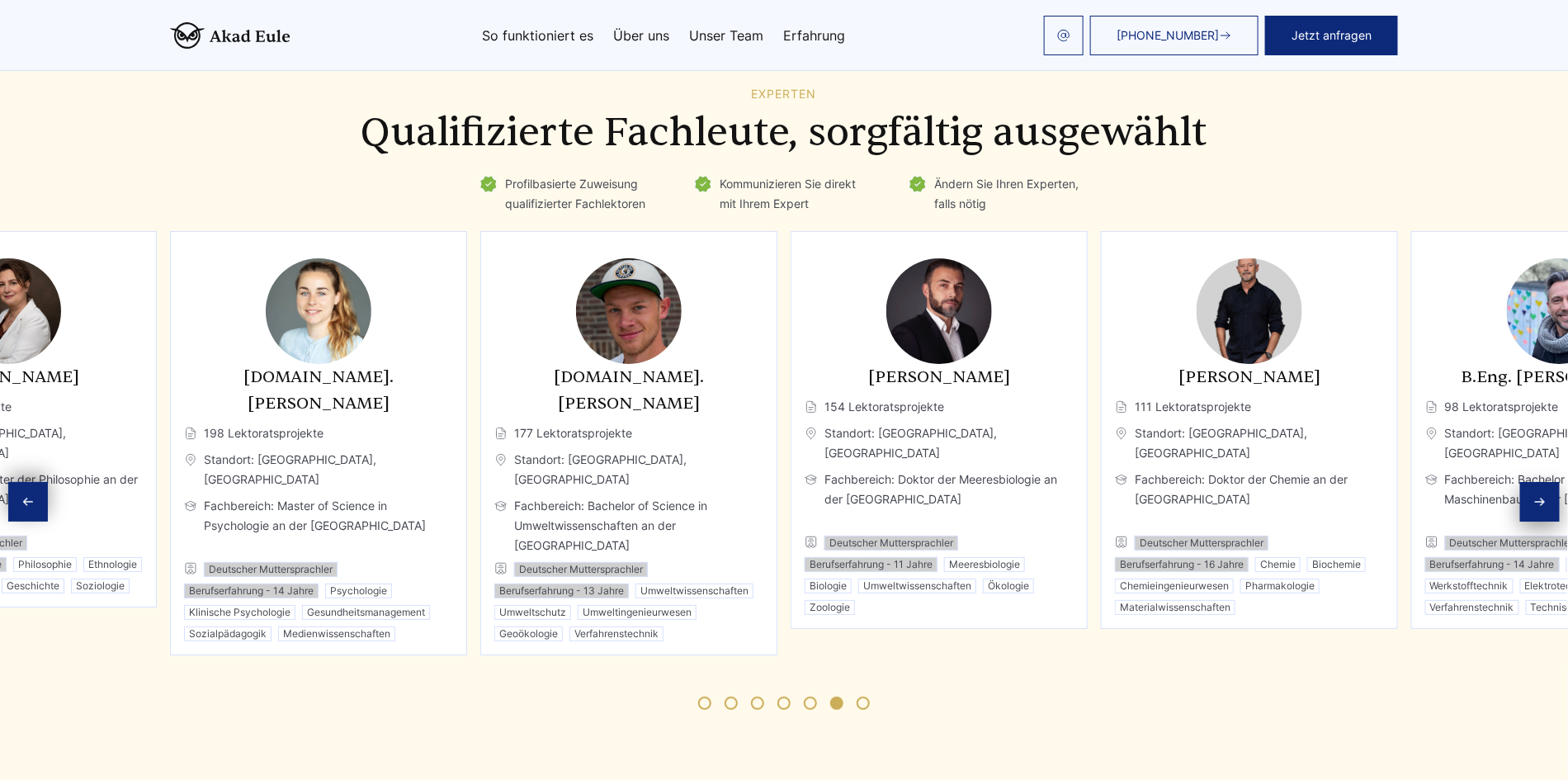
click at [1541, 495] on icon "Next slide" at bounding box center [1541, 502] width 14 height 14
click at [1541, 490] on span "Fachbereich: Bachelor of Engineering in Maschinenbau an der [GEOGRAPHIC_DATA]" at bounding box center [1559, 499] width 269 height 59
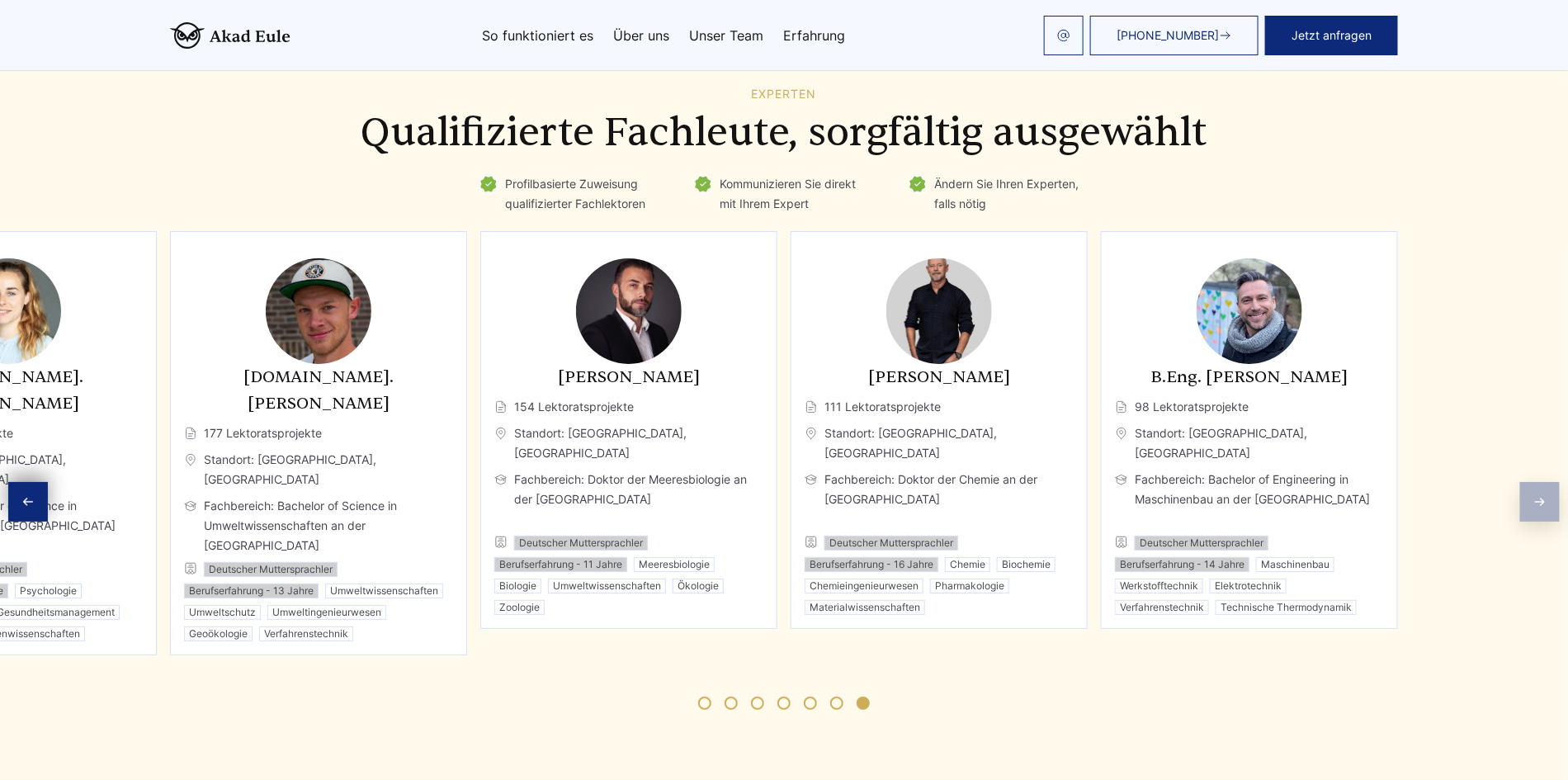
click at [1541, 490] on div "Experten Qualifizierte Fachleute, sorgfältig ausgewählt Profilbasierte Zuweisun…" at bounding box center [784, 408] width 1568 height 642
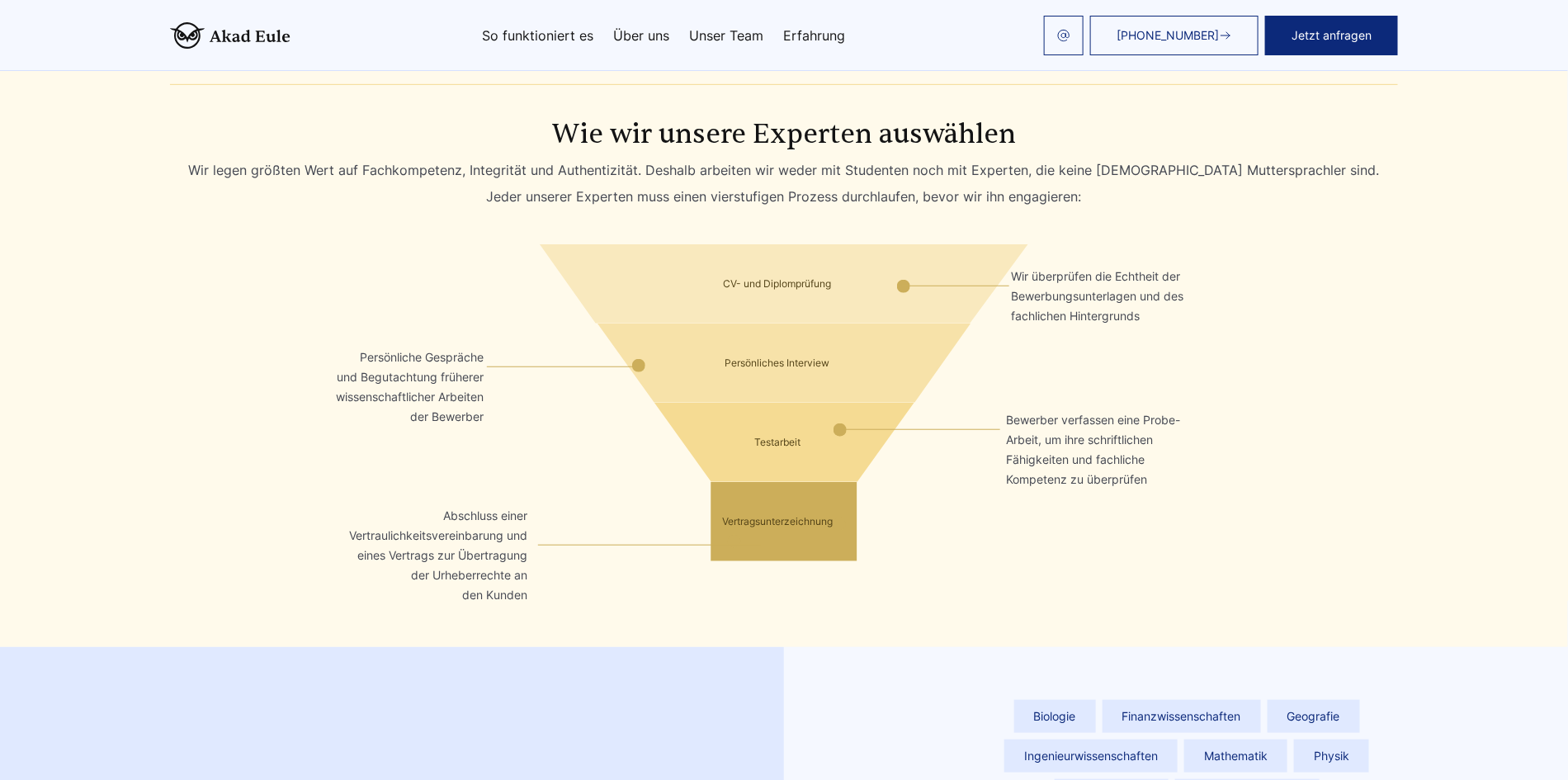
scroll to position [3157, 0]
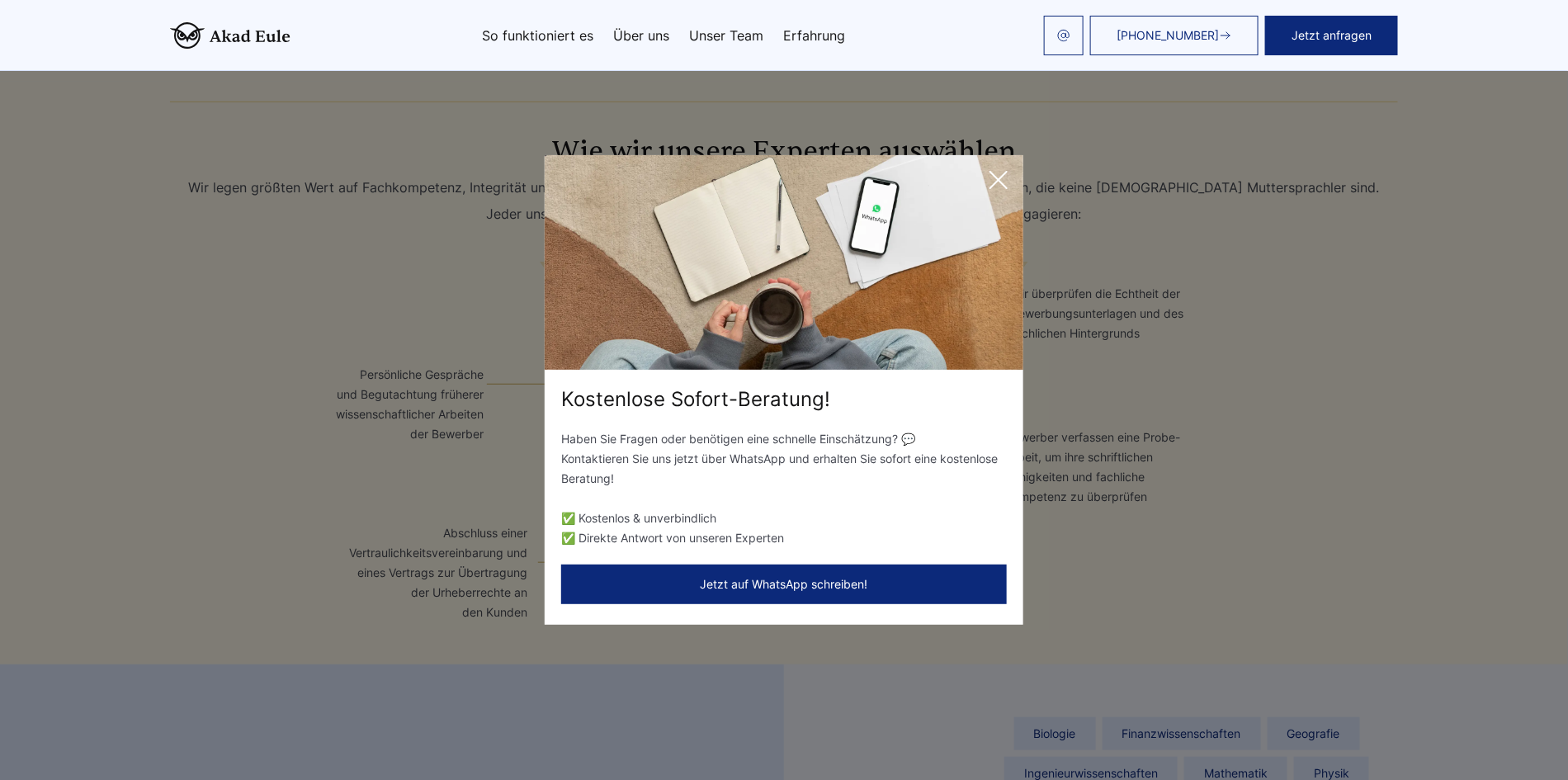
click at [995, 181] on icon at bounding box center [998, 179] width 33 height 33
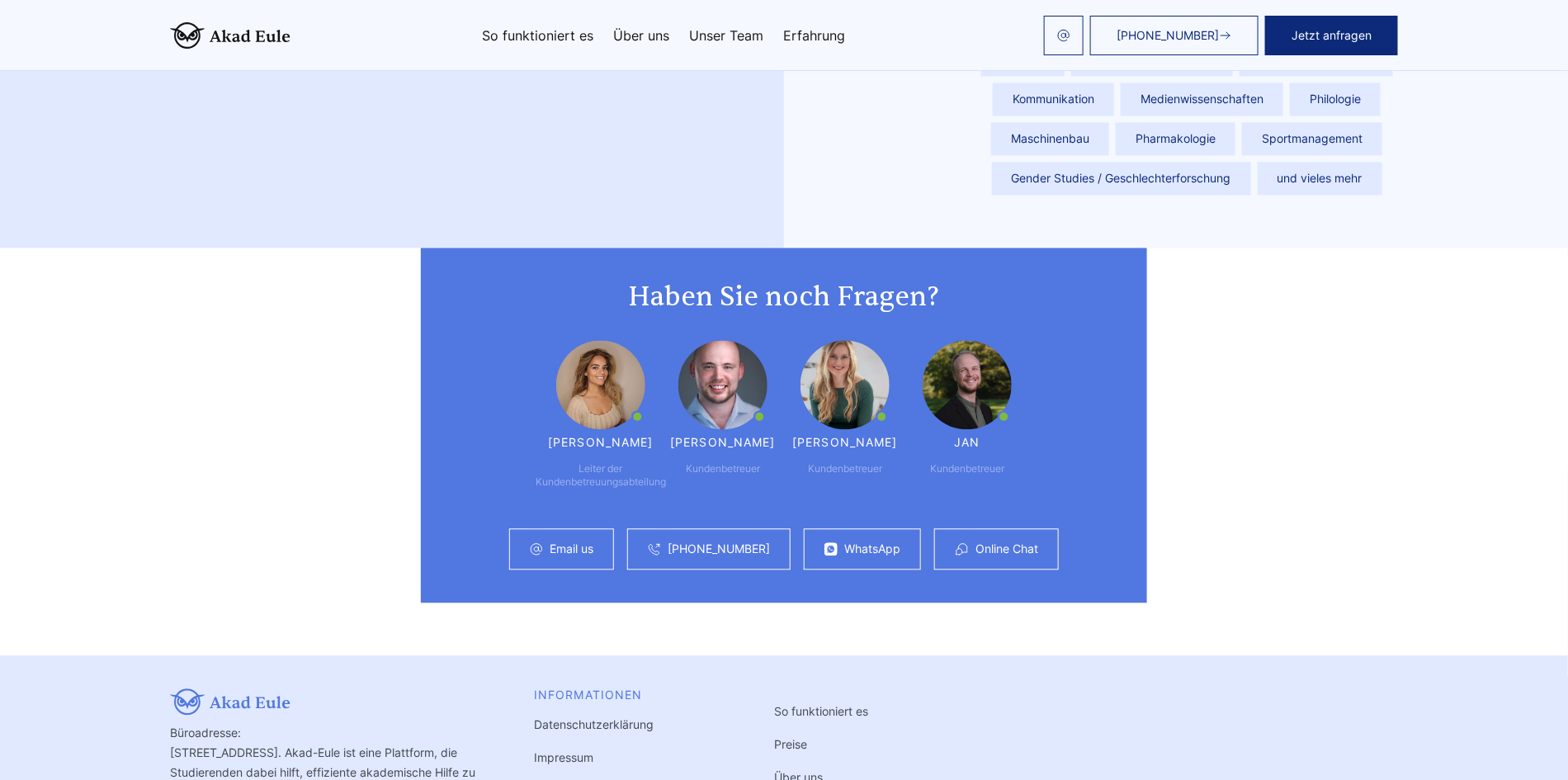
scroll to position [4386, 0]
